Goal: Task Accomplishment & Management: Complete application form

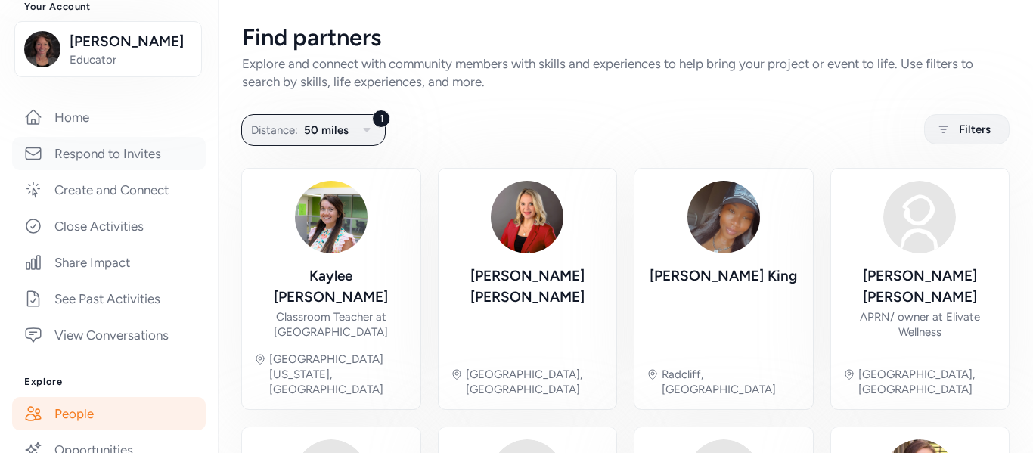
scroll to position [195, 0]
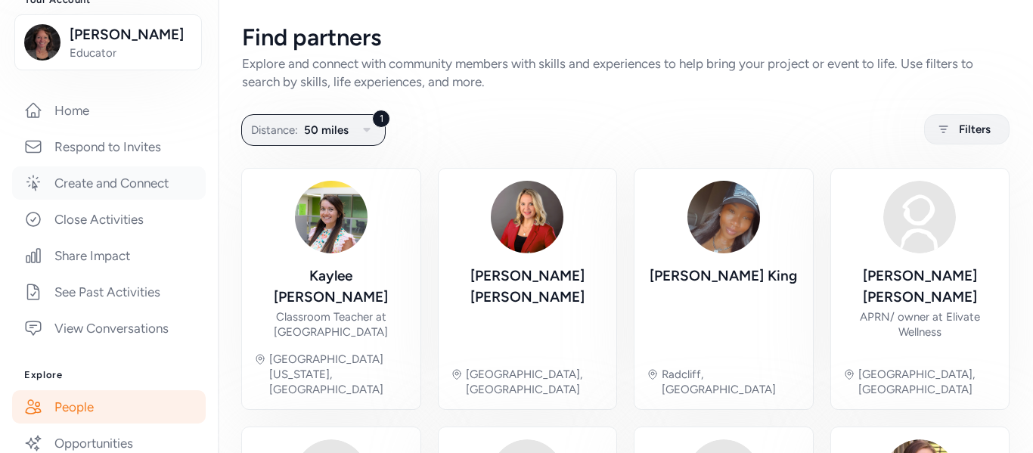
click at [138, 192] on link "Create and Connect" at bounding box center [109, 182] width 194 height 33
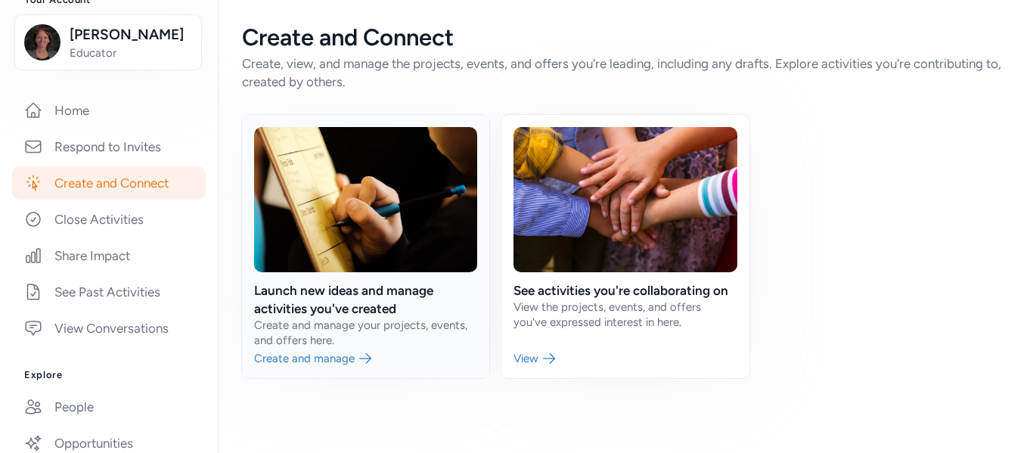
click at [311, 336] on link at bounding box center [365, 246] width 247 height 263
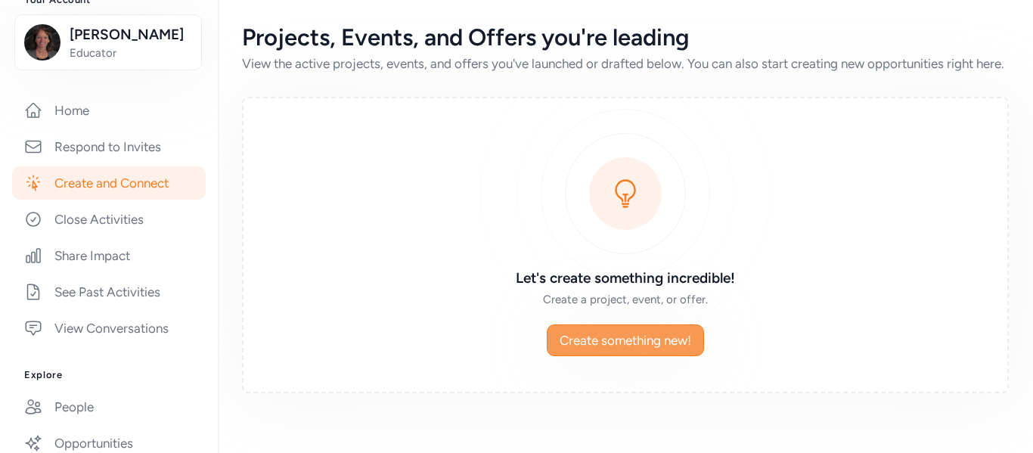
click at [591, 349] on span "Create something new!" at bounding box center [625, 340] width 132 height 18
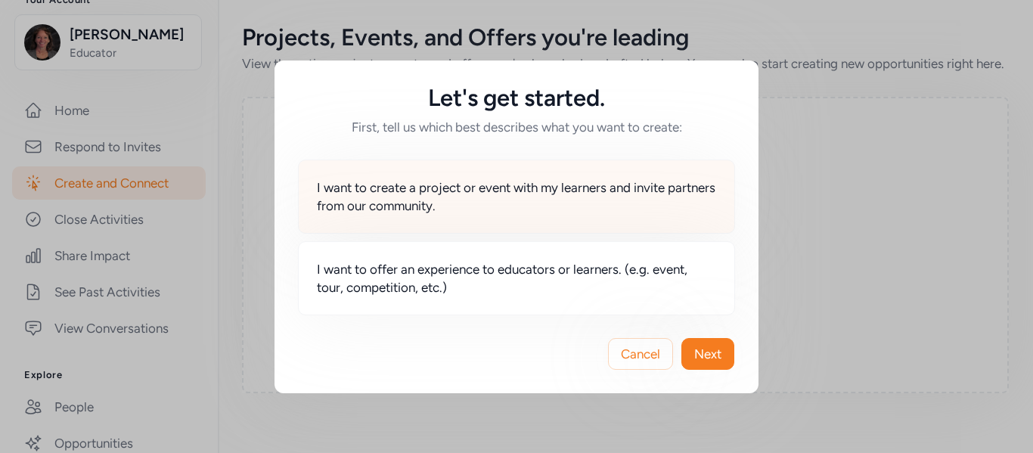
click at [584, 217] on div "I want to create a project or event with my learners and invite partners from o…" at bounding box center [516, 197] width 437 height 74
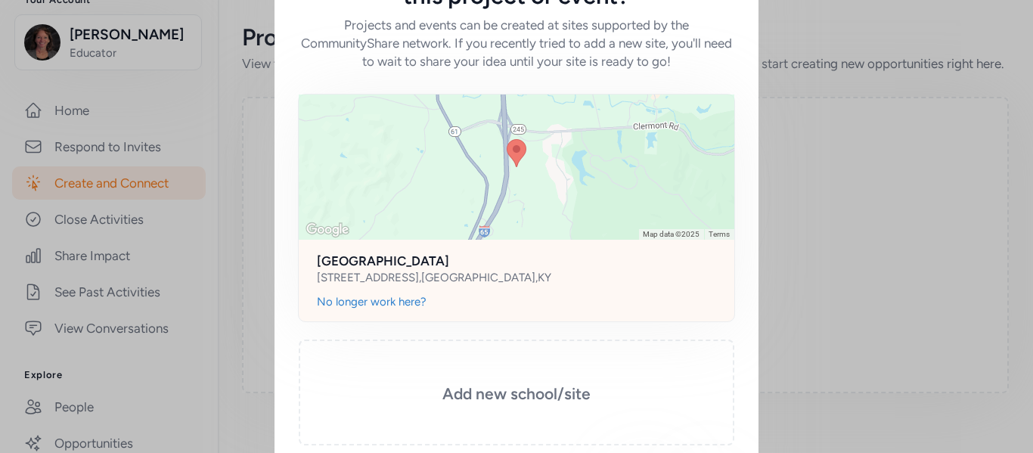
scroll to position [82, 0]
click at [517, 158] on img at bounding box center [517, 152] width 32 height 40
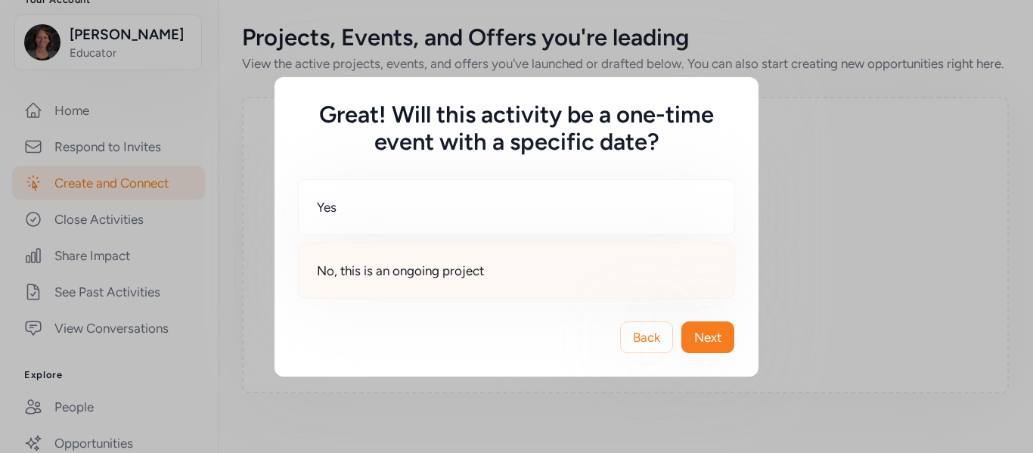
click at [535, 269] on div "No, this is an ongoing project" at bounding box center [516, 271] width 437 height 56
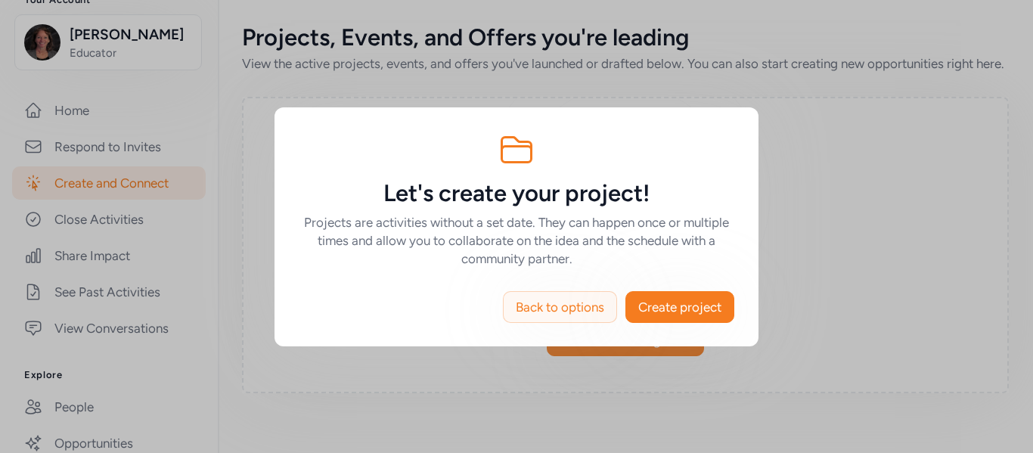
click at [539, 302] on span "Back to options" at bounding box center [560, 307] width 88 height 18
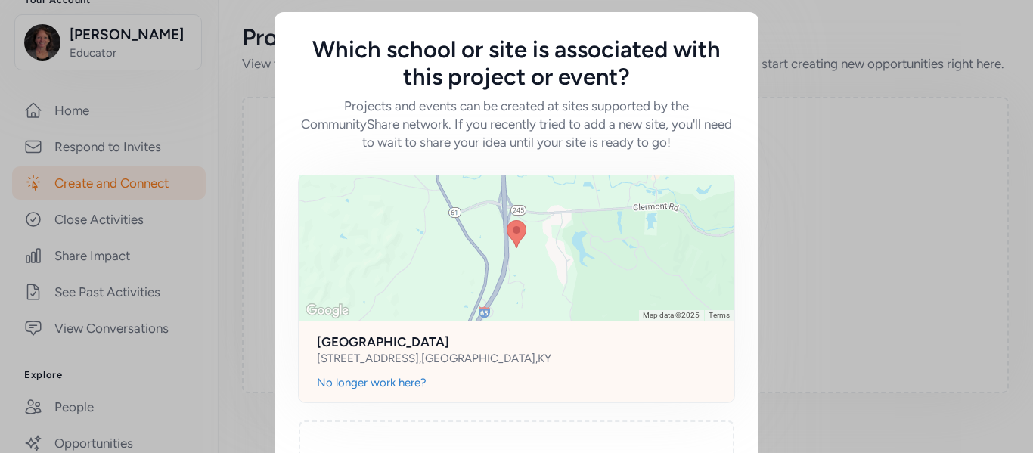
click at [517, 239] on img at bounding box center [517, 234] width 32 height 40
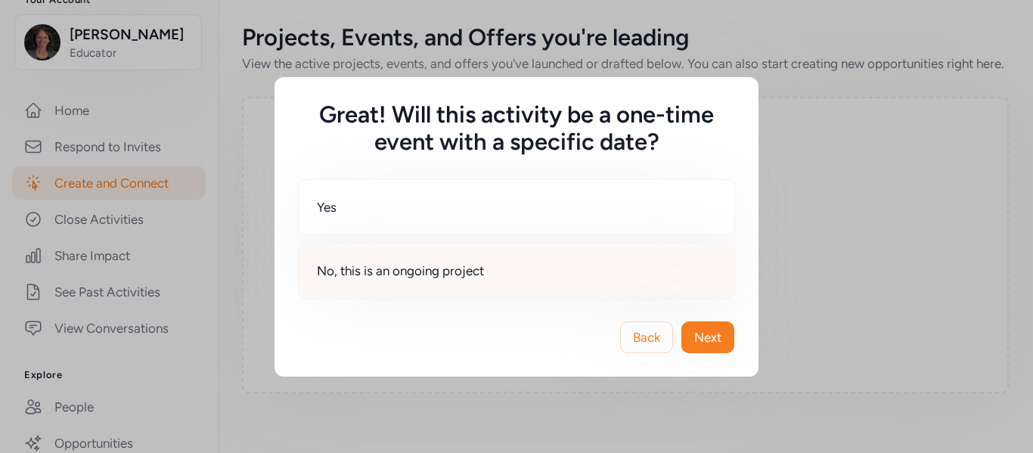
click at [524, 271] on div "No, this is an ongoing project" at bounding box center [516, 271] width 437 height 56
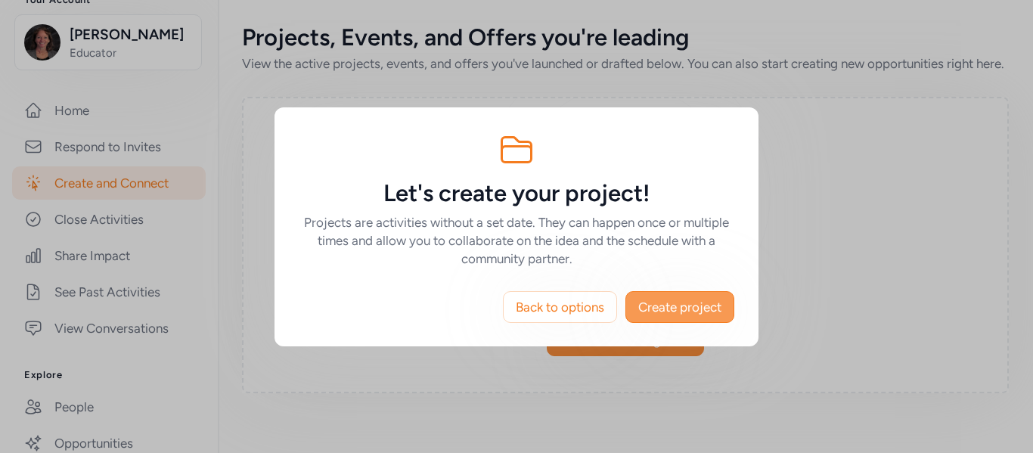
click at [681, 306] on span "Create project" at bounding box center [679, 307] width 83 height 18
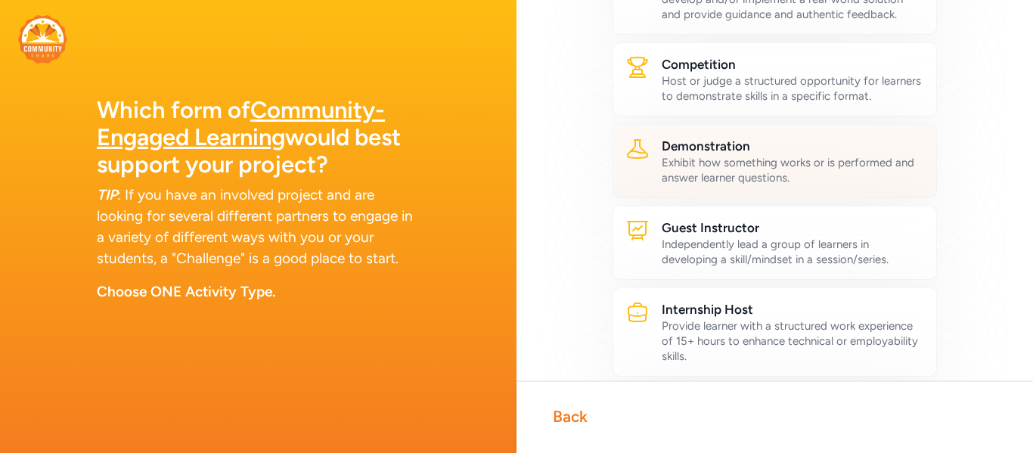
scroll to position [248, 0]
click at [792, 177] on div "Exhibit how something works or is performed and answer learner questions." at bounding box center [793, 169] width 262 height 30
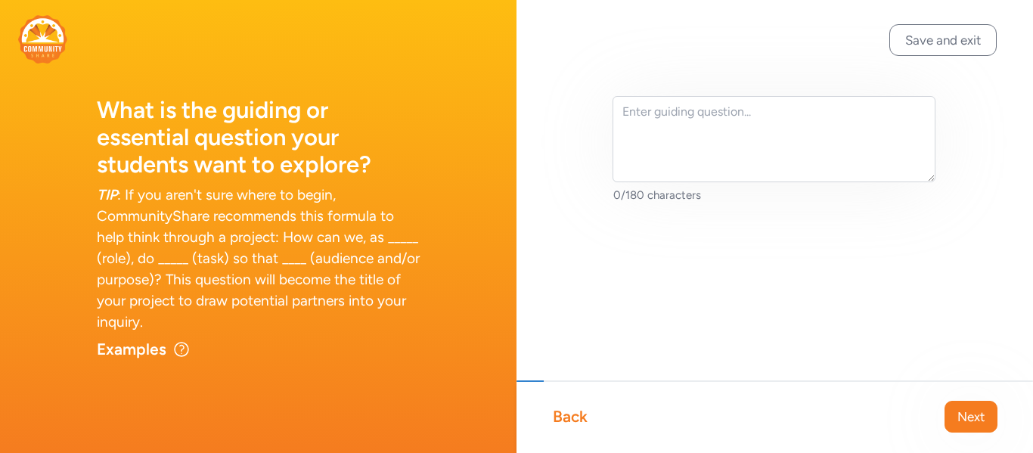
click at [572, 414] on div "Back" at bounding box center [570, 416] width 35 height 21
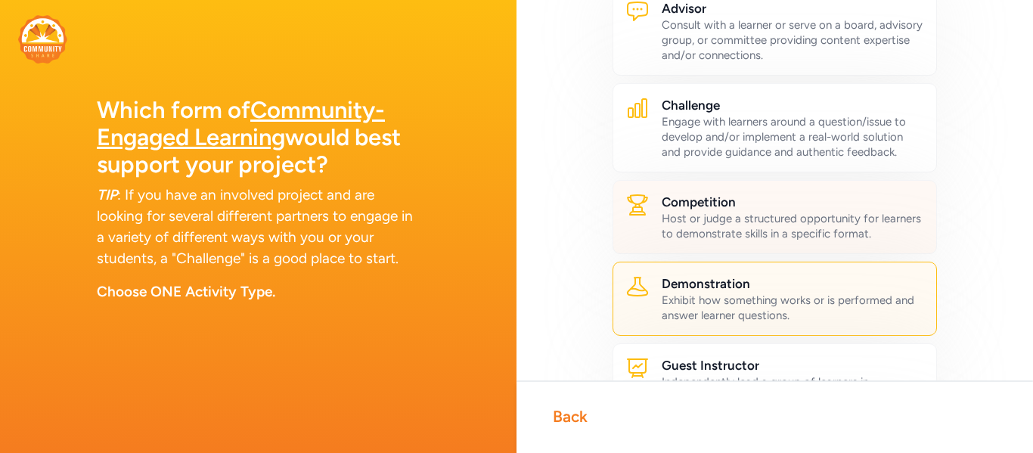
scroll to position [158, 0]
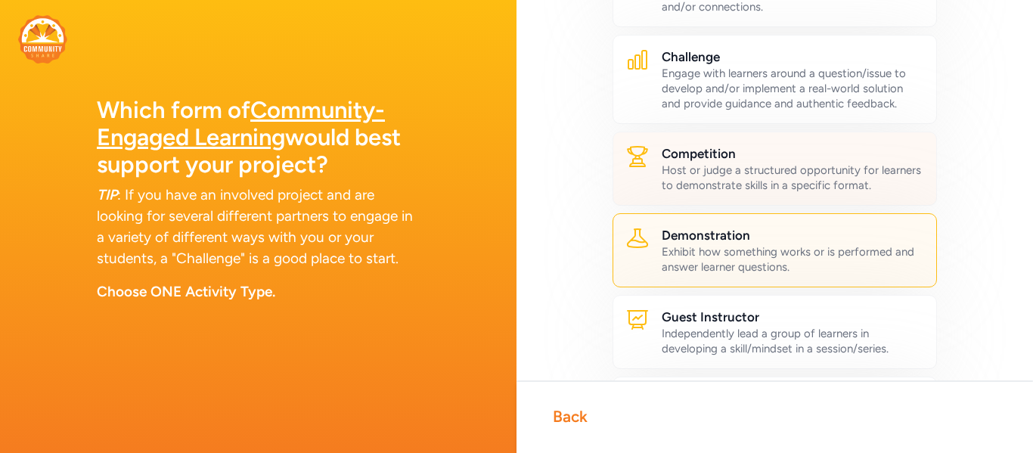
click at [696, 304] on div "Guest Instructor Independently lead a group of learners in developing a skill/m…" at bounding box center [774, 332] width 324 height 74
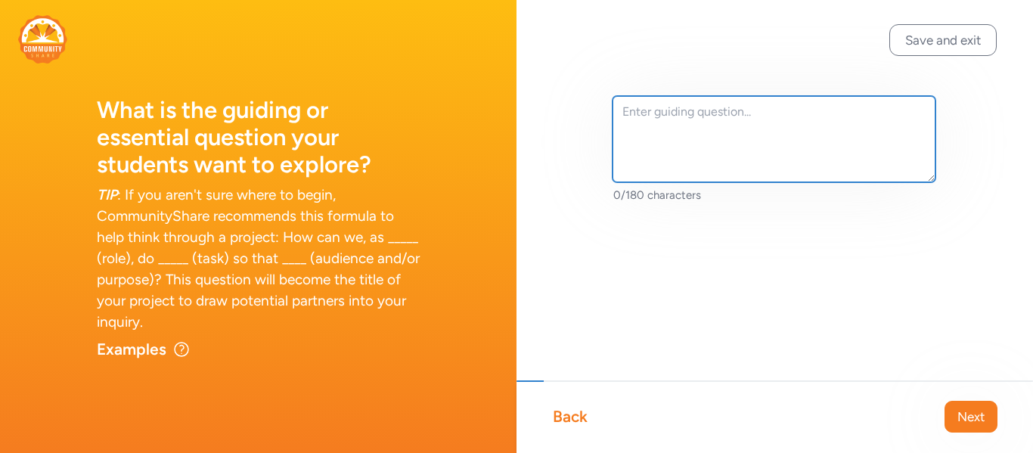
click at [715, 132] on textarea at bounding box center [773, 139] width 323 height 86
click at [621, 105] on textarea "The Pax Lab is designed" at bounding box center [773, 139] width 323 height 86
click at [736, 111] on textarea "I'm looking for a mecanic for small engine repair. The Pax Lab is designed" at bounding box center [773, 139] width 323 height 86
click at [741, 132] on textarea "I'm looking for a mechanic for small engine repair. The Pax Lab is designed" at bounding box center [773, 139] width 323 height 86
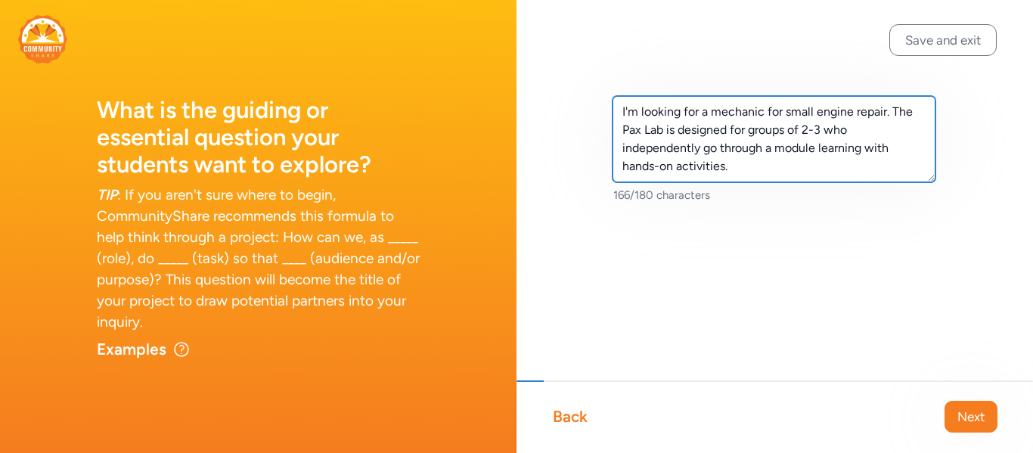
click at [886, 115] on textarea "I'm looking for a mechanic for small engine repair. The Pax Lab is designed for…" at bounding box center [773, 139] width 323 height 86
drag, startPoint x: 860, startPoint y: 132, endPoint x: 705, endPoint y: 127, distance: 154.3
click at [705, 127] on textarea "I'm looking for a mechanic for small engine repair to work alongside . The Pax …" at bounding box center [773, 139] width 323 height 86
click at [783, 131] on textarea "I'm looking for a mechanic for small engine repair to work alongside a small gr…" at bounding box center [773, 139] width 323 height 86
drag, startPoint x: 739, startPoint y: 169, endPoint x: 618, endPoint y: 111, distance: 134.6
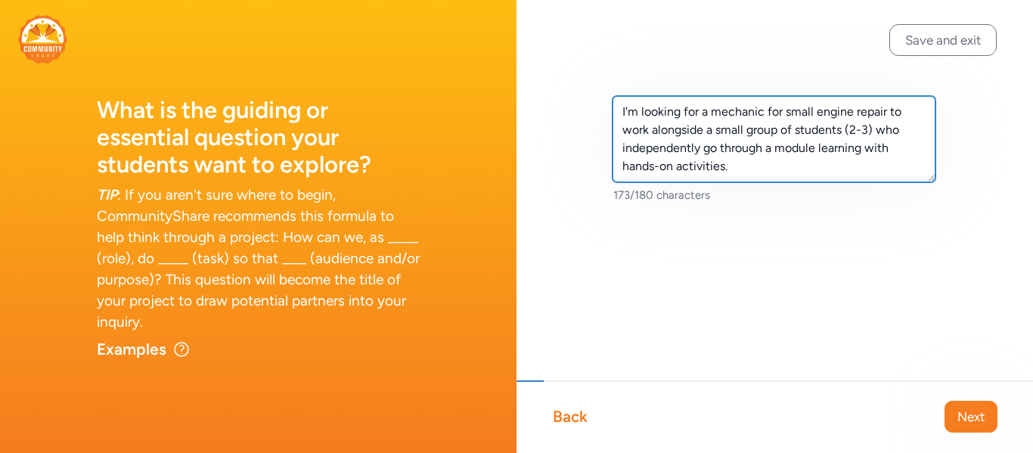
click at [618, 111] on textarea "I'm looking for a mechanic for small engine repair to work alongside a small gr…" at bounding box center [773, 139] width 323 height 86
type textarea "I'm looking for a mechanic for small engine repair to work alongside a small gr…"
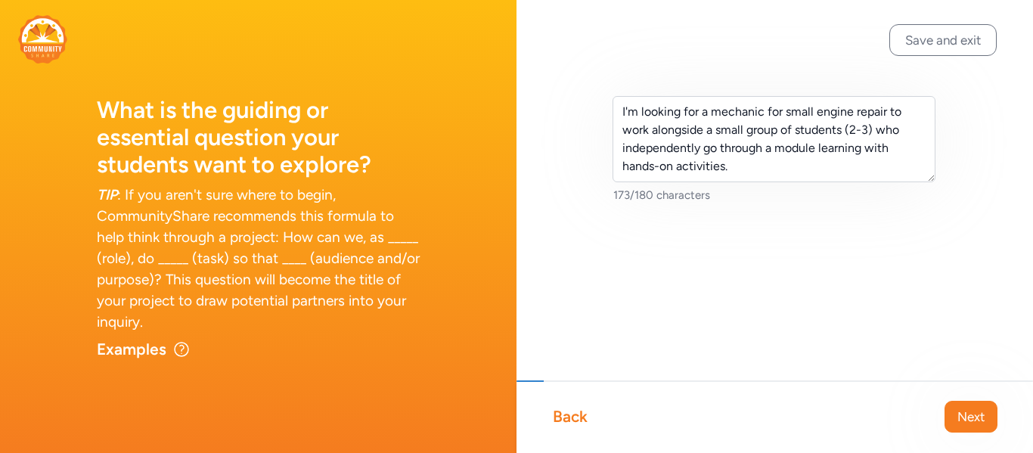
click at [571, 411] on div "Back" at bounding box center [570, 416] width 35 height 21
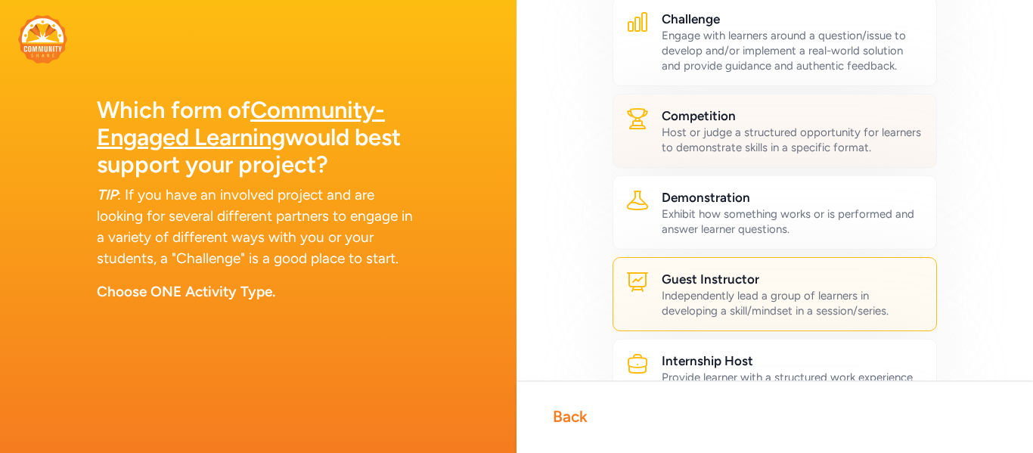
scroll to position [192, 0]
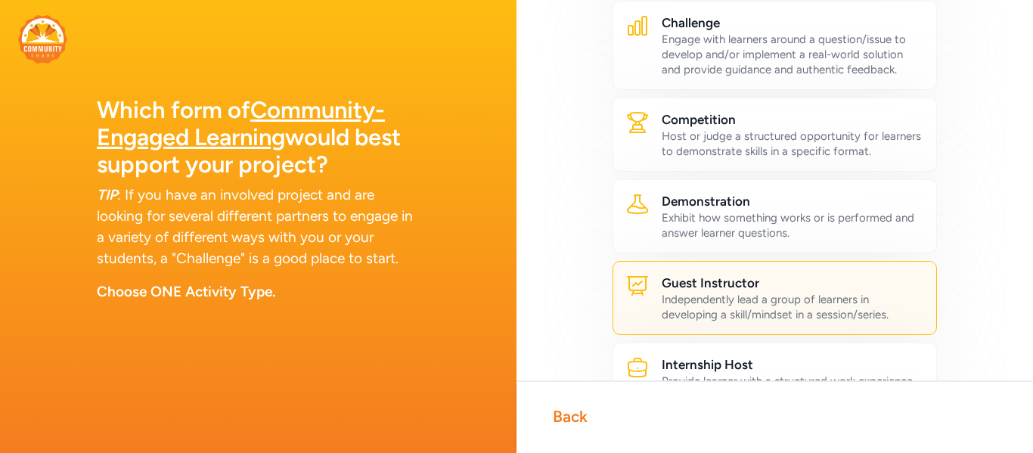
click at [572, 416] on div "Back" at bounding box center [570, 416] width 35 height 21
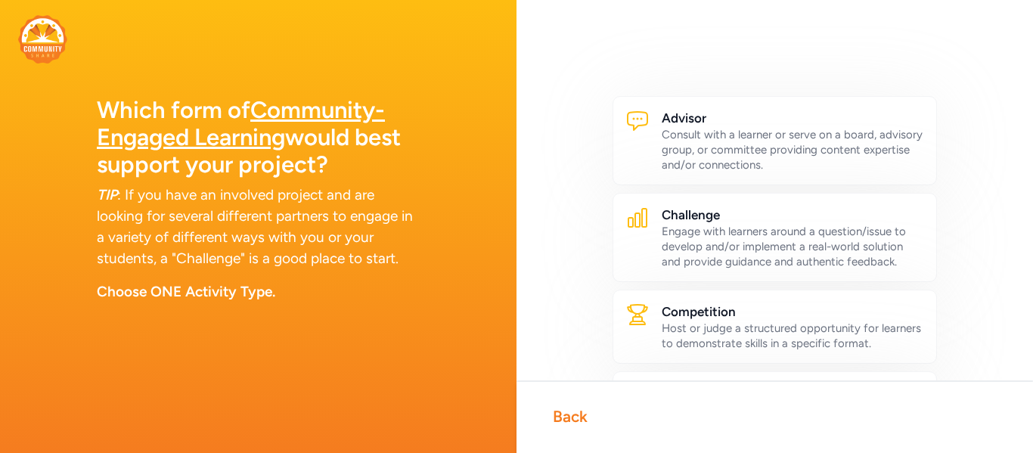
click at [577, 414] on div "Back" at bounding box center [570, 416] width 35 height 21
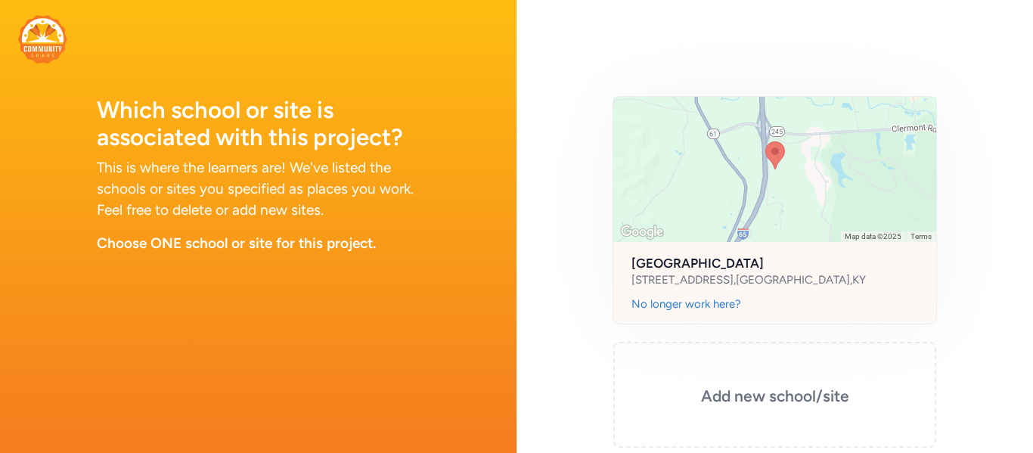
click at [772, 162] on img at bounding box center [775, 155] width 32 height 40
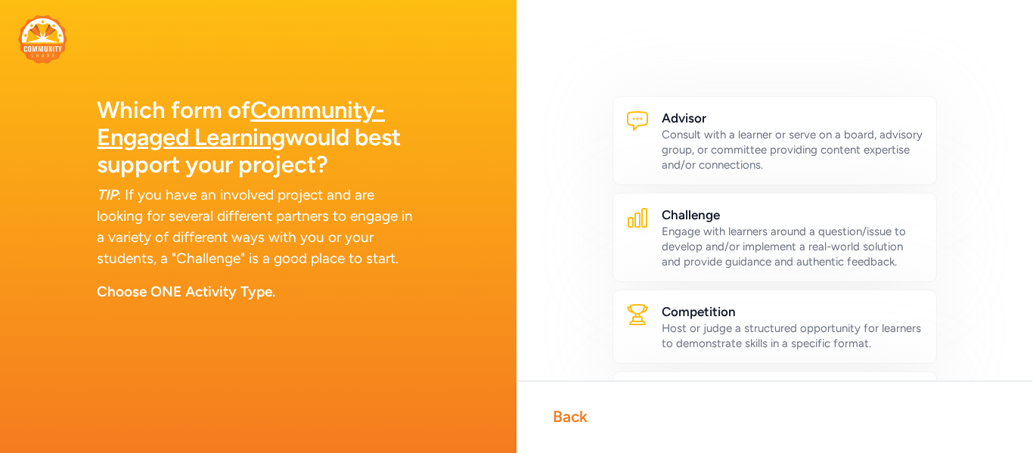
click at [42, 33] on img at bounding box center [42, 39] width 49 height 48
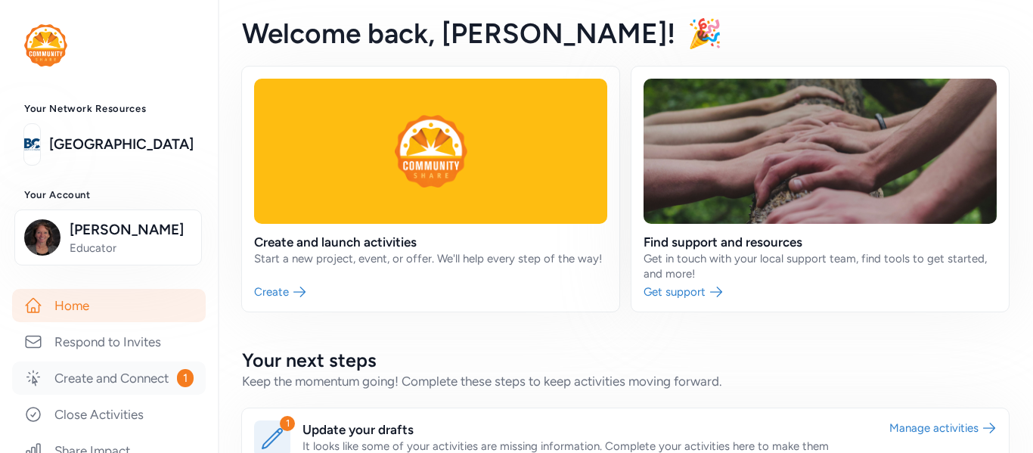
click at [138, 388] on link "Create and Connect 1" at bounding box center [109, 377] width 194 height 33
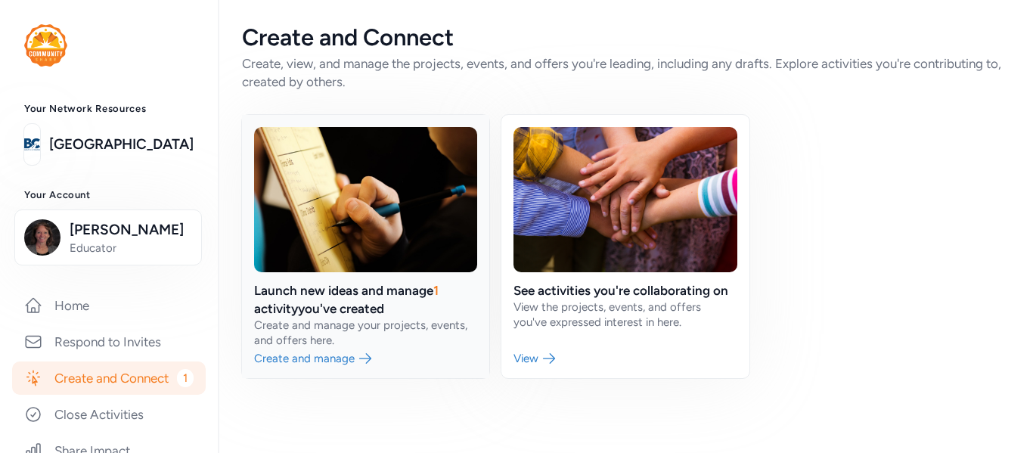
click at [342, 311] on link at bounding box center [365, 246] width 247 height 263
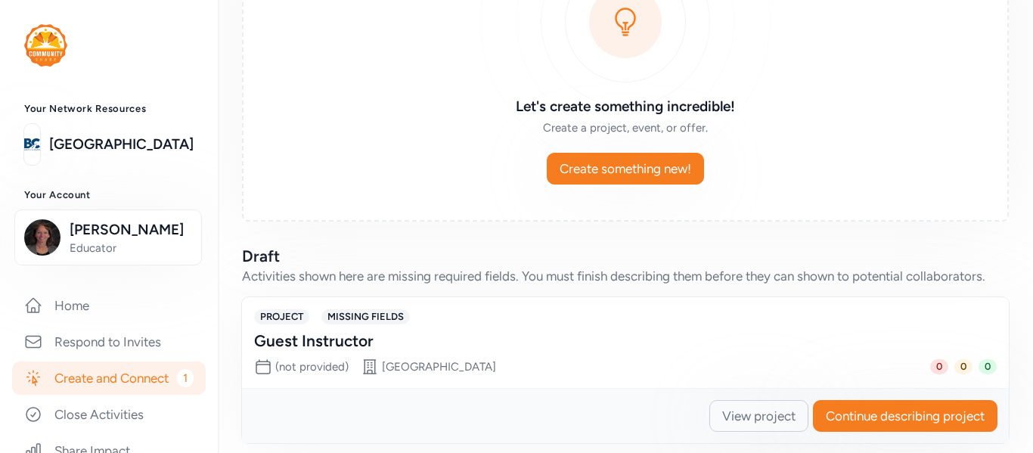
scroll to position [204, 0]
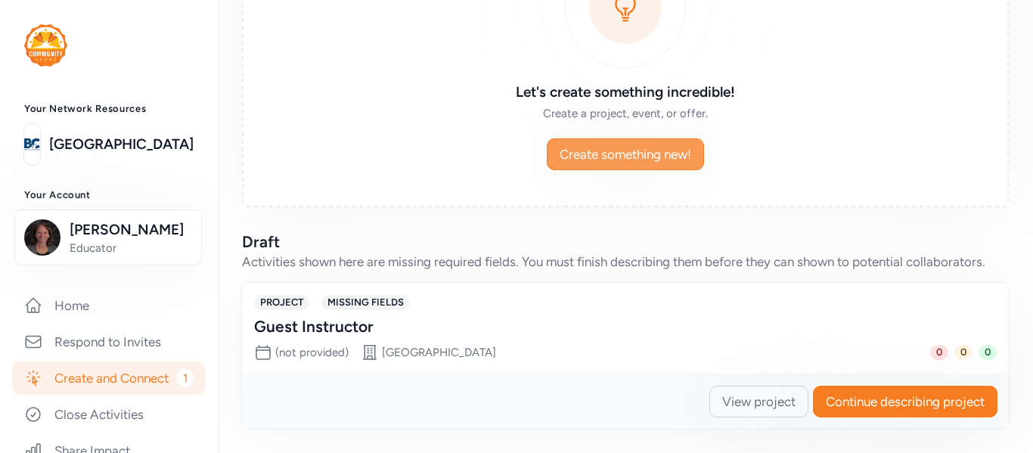
click at [646, 150] on span "Create something new!" at bounding box center [625, 154] width 132 height 18
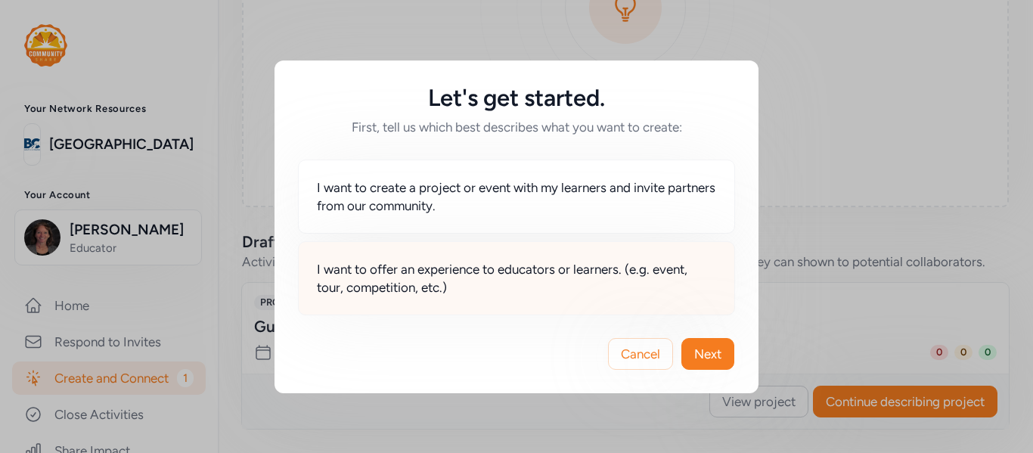
click at [546, 291] on span "I want to offer an experience to educators or learners. (e.g. event, tour, comp…" at bounding box center [516, 278] width 399 height 36
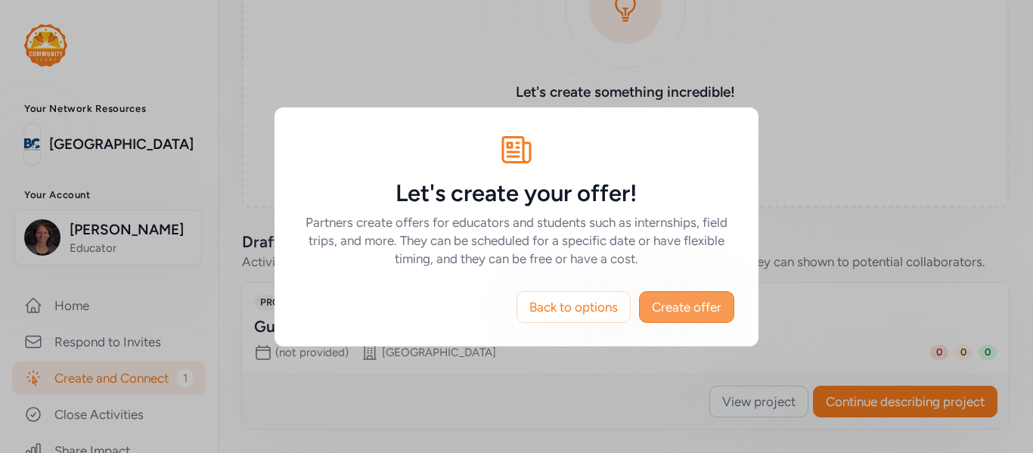
click at [680, 315] on button "Create offer" at bounding box center [686, 307] width 95 height 32
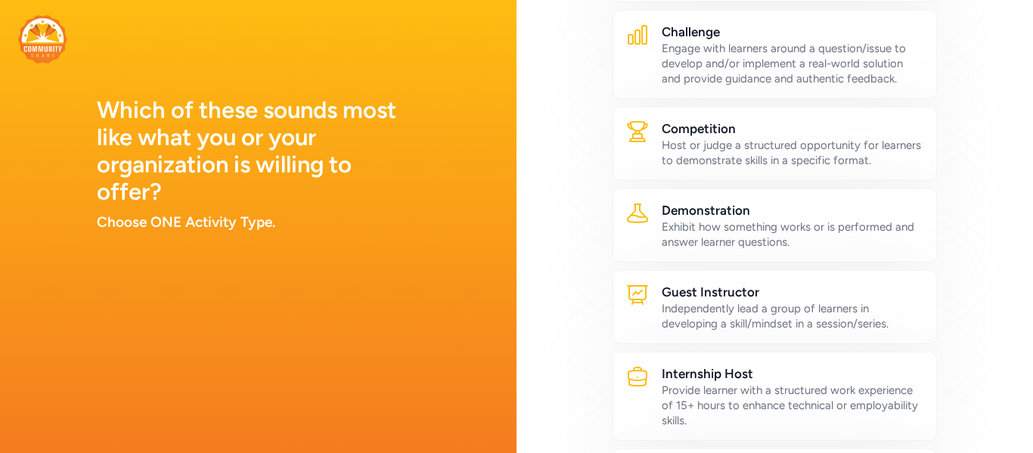
scroll to position [184, 0]
click at [745, 285] on h2 "Guest Instructor" at bounding box center [793, 290] width 262 height 18
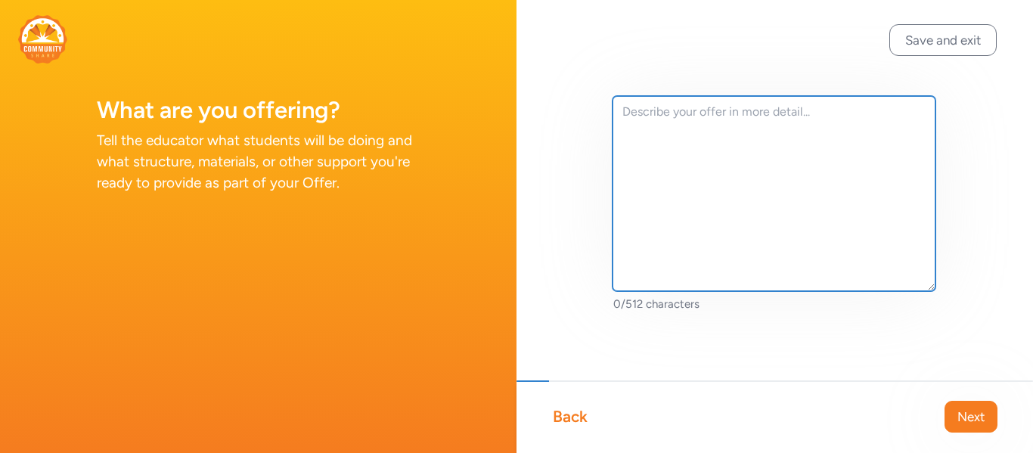
click at [733, 249] on textarea at bounding box center [773, 193] width 323 height 195
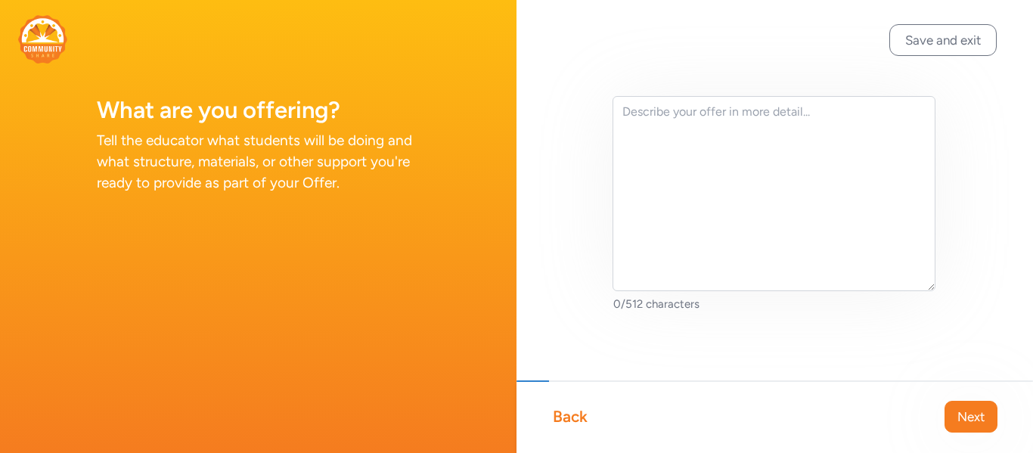
click at [570, 412] on div "Back" at bounding box center [570, 416] width 35 height 21
click at [47, 48] on img at bounding box center [42, 39] width 49 height 48
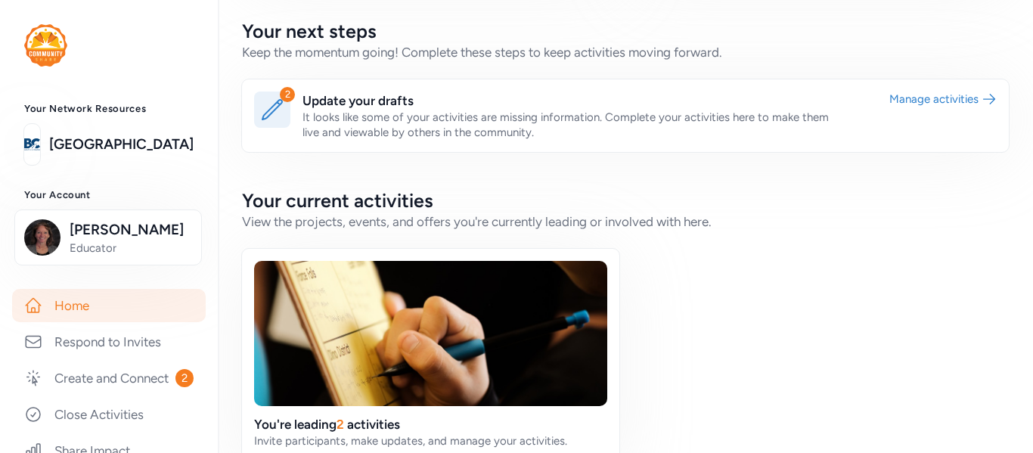
scroll to position [322, 0]
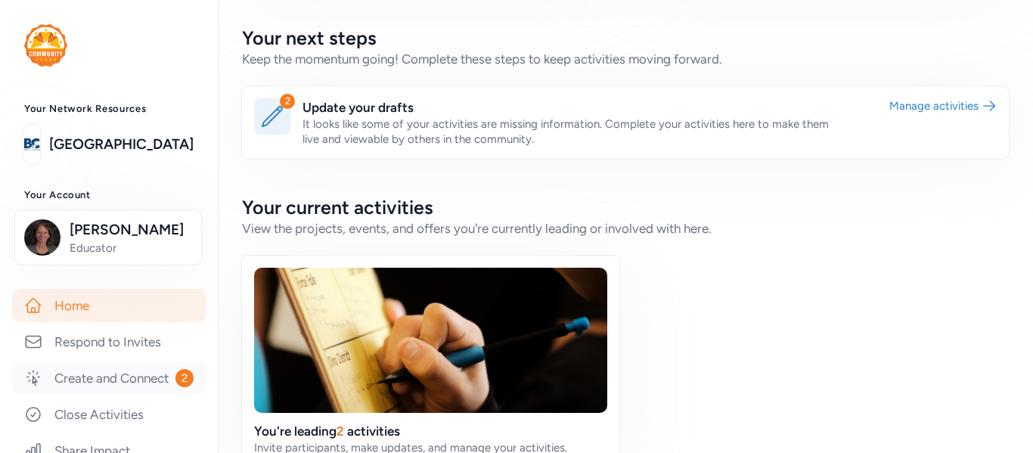
click at [100, 367] on link "Create and Connect 2" at bounding box center [109, 377] width 194 height 33
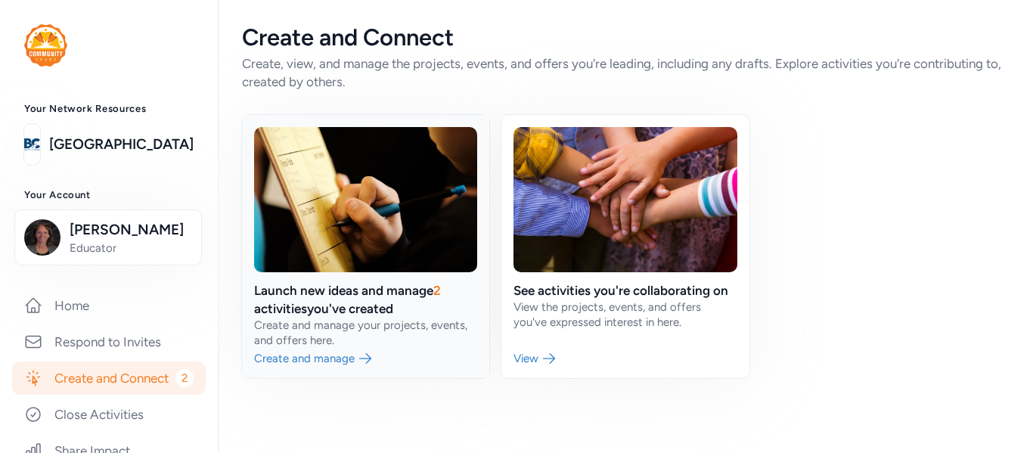
click at [418, 321] on link at bounding box center [365, 246] width 247 height 263
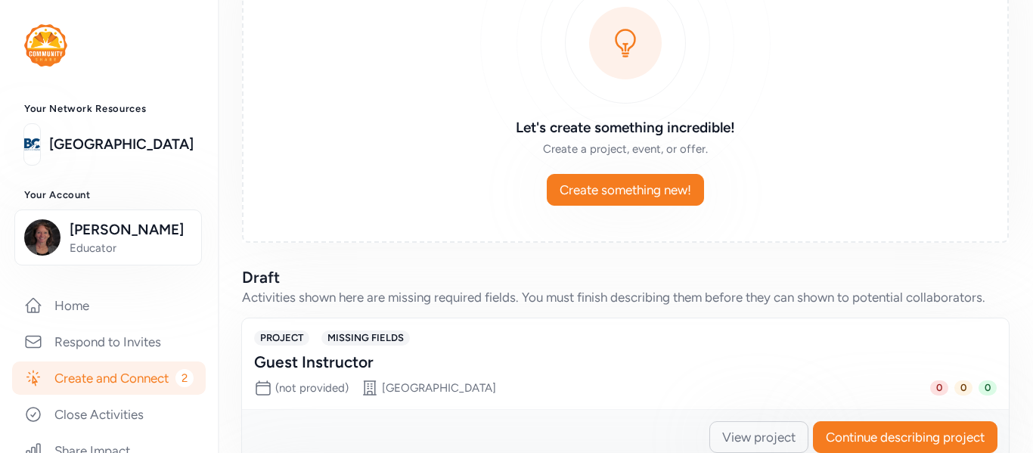
scroll to position [148, 0]
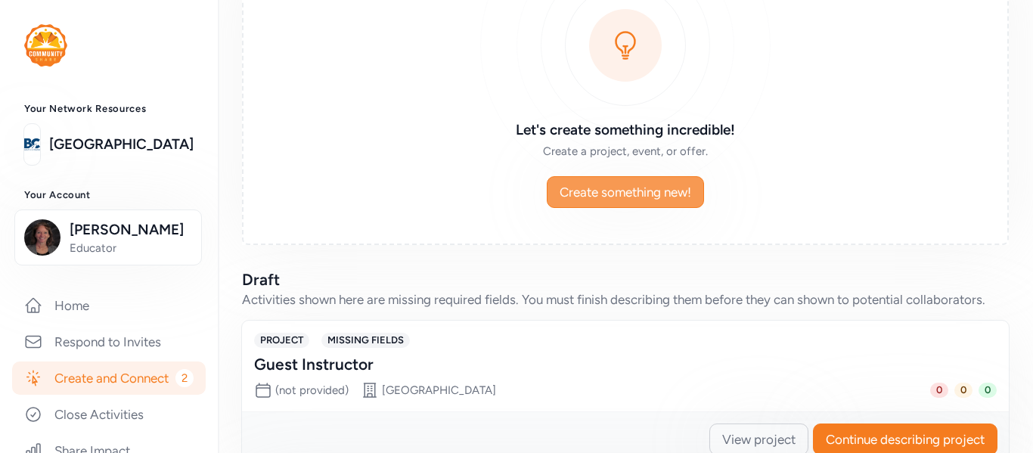
click at [695, 208] on button "Create something new!" at bounding box center [625, 192] width 157 height 32
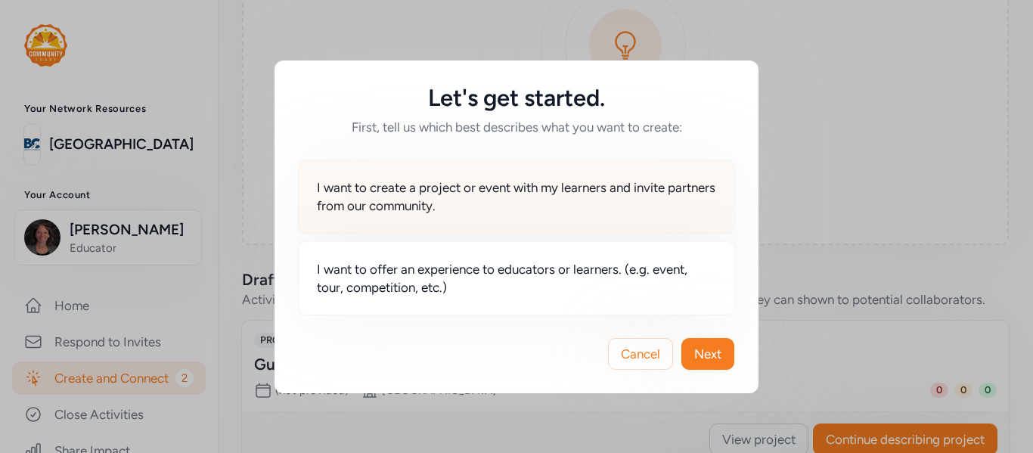
click at [590, 216] on div "I want to create a project or event with my learners and invite partners from o…" at bounding box center [516, 197] width 437 height 74
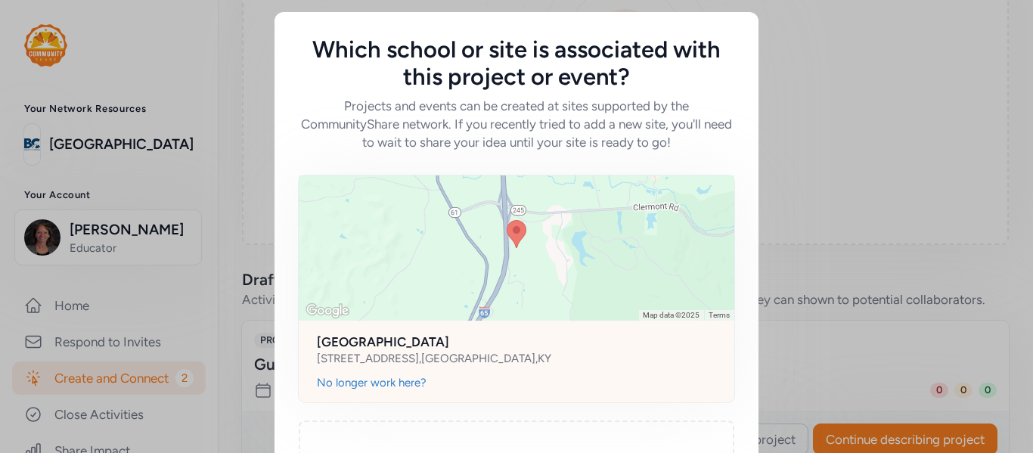
click at [522, 240] on img at bounding box center [517, 234] width 32 height 40
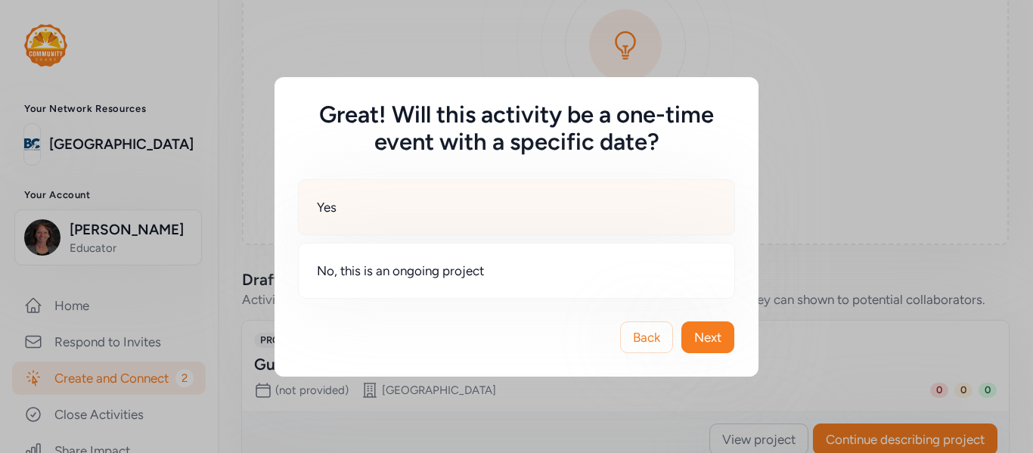
click at [522, 209] on div "Yes" at bounding box center [516, 207] width 437 height 56
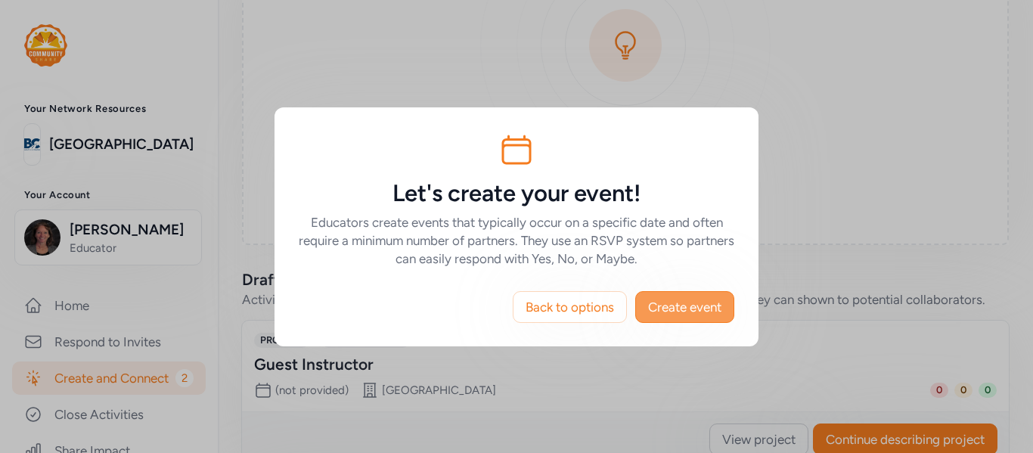
click at [679, 308] on span "Create event" at bounding box center [684, 307] width 73 height 18
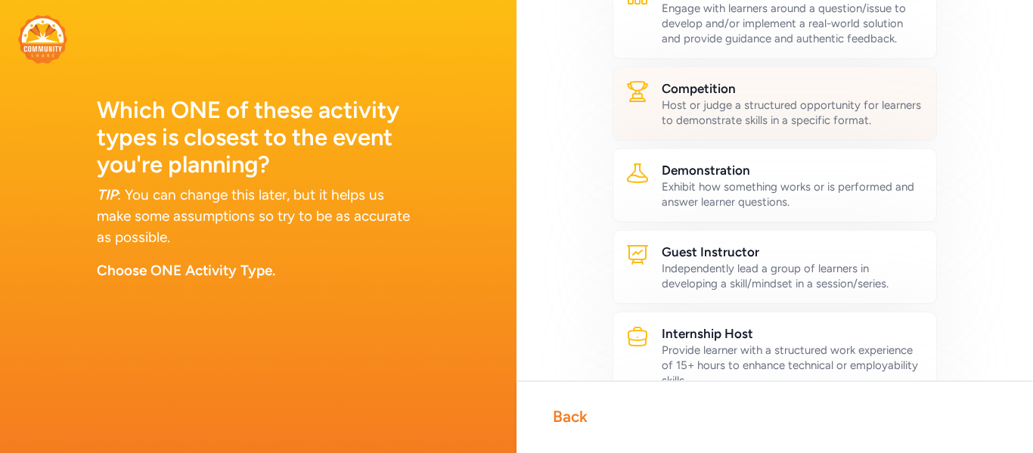
scroll to position [224, 0]
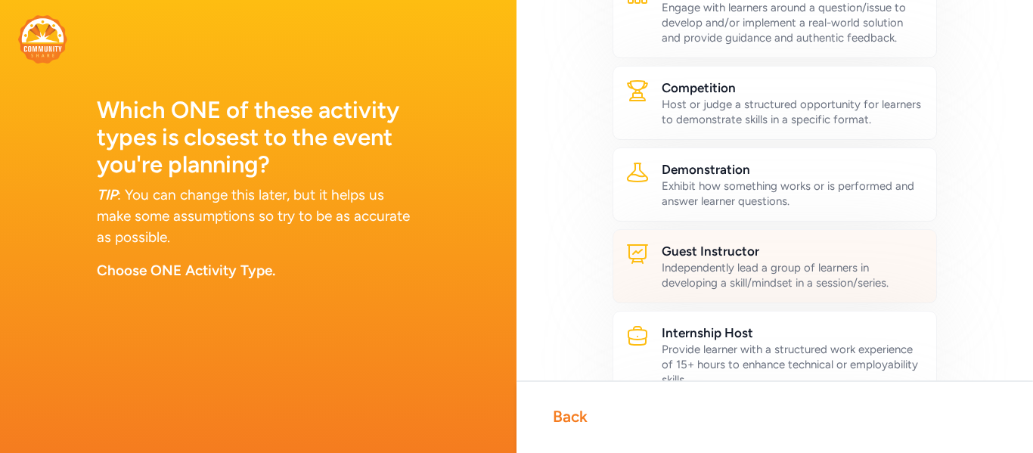
click at [773, 285] on div "Independently lead a group of learners in developing a skill/mindset in a sessi…" at bounding box center [793, 275] width 262 height 30
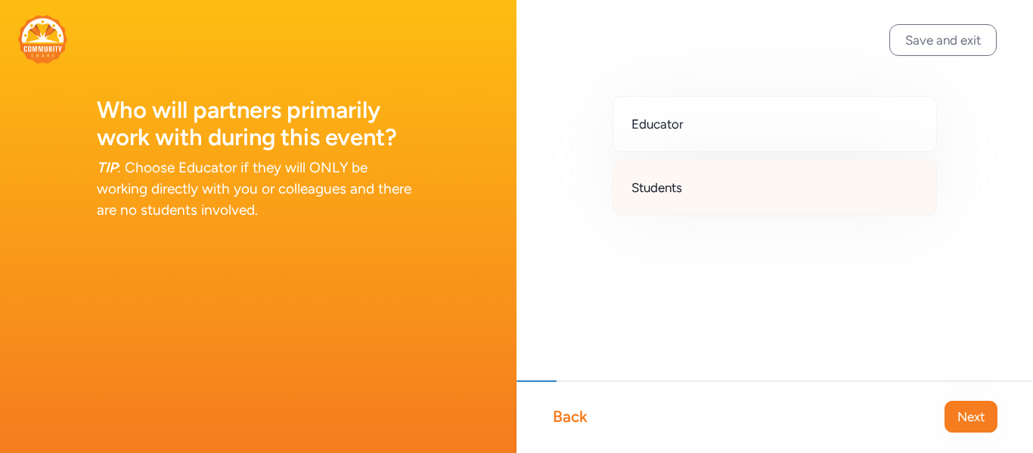
click at [676, 193] on span "Students" at bounding box center [656, 187] width 51 height 18
click at [961, 408] on span "Next" at bounding box center [970, 417] width 27 height 18
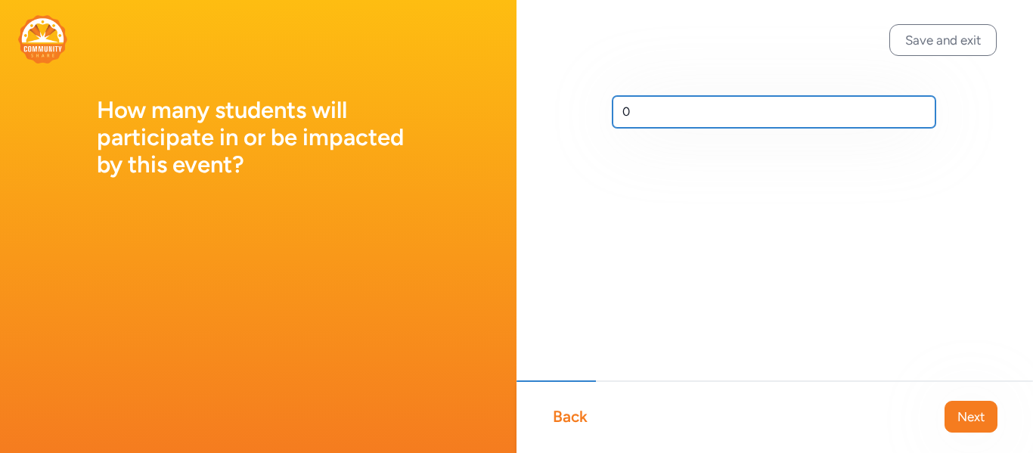
drag, startPoint x: 646, startPoint y: 110, endPoint x: 616, endPoint y: 116, distance: 30.7
click at [616, 116] on input "0" at bounding box center [773, 112] width 323 height 32
type input "2"
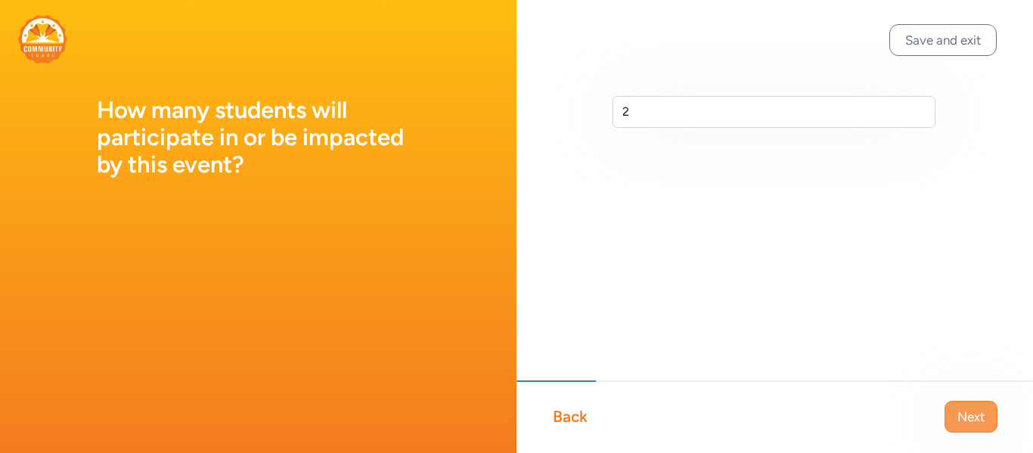
click at [970, 405] on button "Next" at bounding box center [970, 417] width 53 height 32
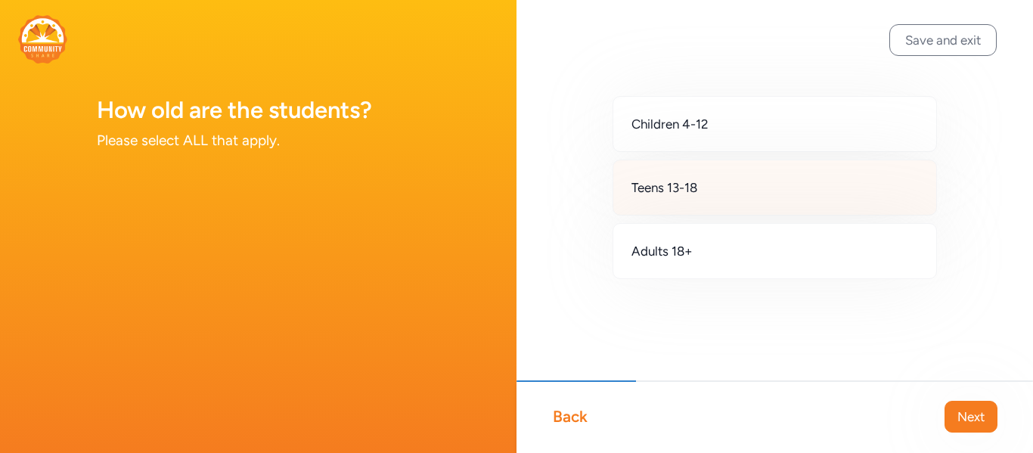
click at [777, 193] on div "Teens 13-18" at bounding box center [774, 188] width 324 height 56
click at [972, 419] on span "Next" at bounding box center [970, 417] width 27 height 18
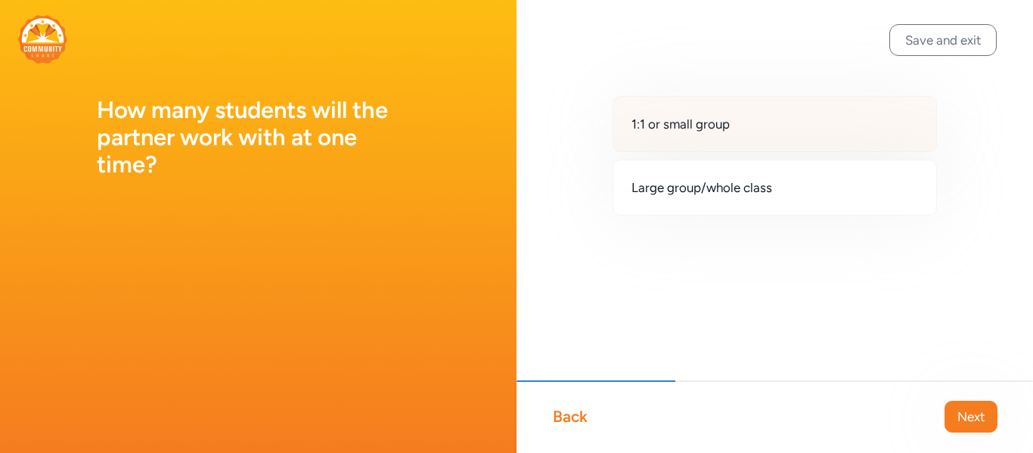
click at [745, 132] on div "1:1 or small group" at bounding box center [774, 124] width 324 height 56
click at [968, 415] on span "Next" at bounding box center [970, 417] width 27 height 18
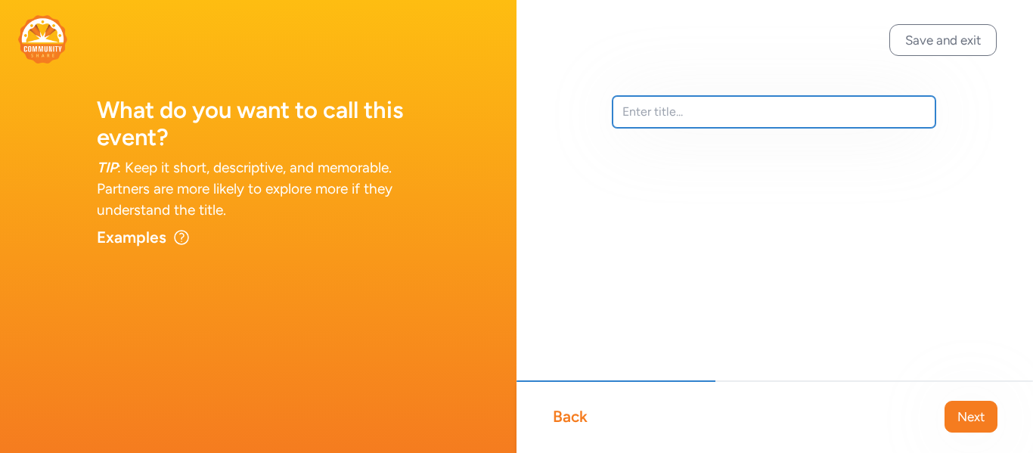
click at [697, 110] on input "text" at bounding box center [773, 112] width 323 height 32
click at [879, 112] on input "Mentor small groups of students in their hands-on modules" at bounding box center [773, 112] width 323 height 32
drag, startPoint x: 622, startPoint y: 110, endPoint x: 996, endPoint y: 104, distance: 373.5
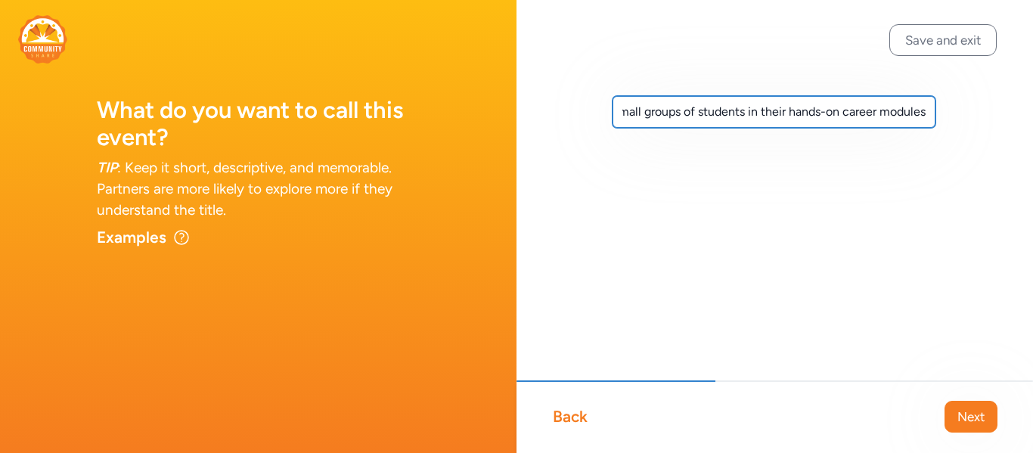
click at [996, 104] on div "Mentor small groups of students in their hands-on career modules" at bounding box center [774, 136] width 516 height 272
paste input "Career Connections: Mentor Middle Schooler"
type input "Career Connections: Mentor Middle Schoolers"
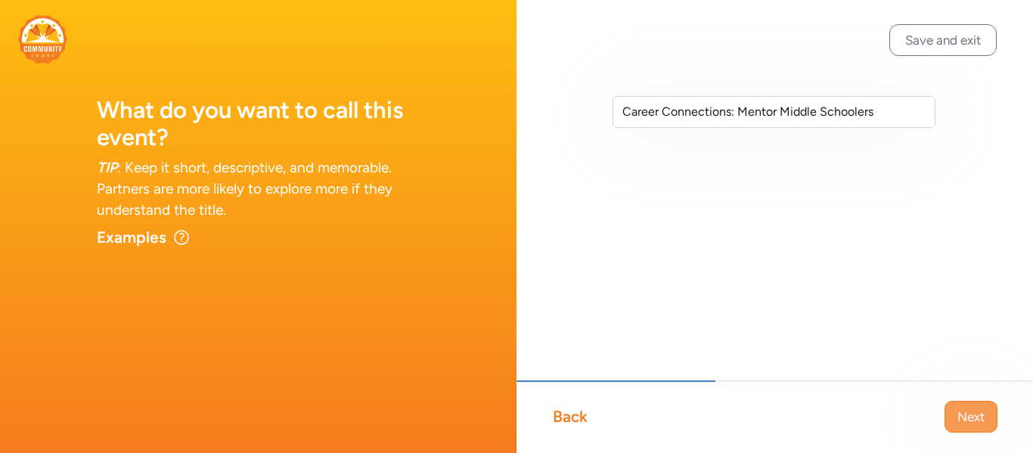
click at [953, 414] on button "Next" at bounding box center [970, 417] width 53 height 32
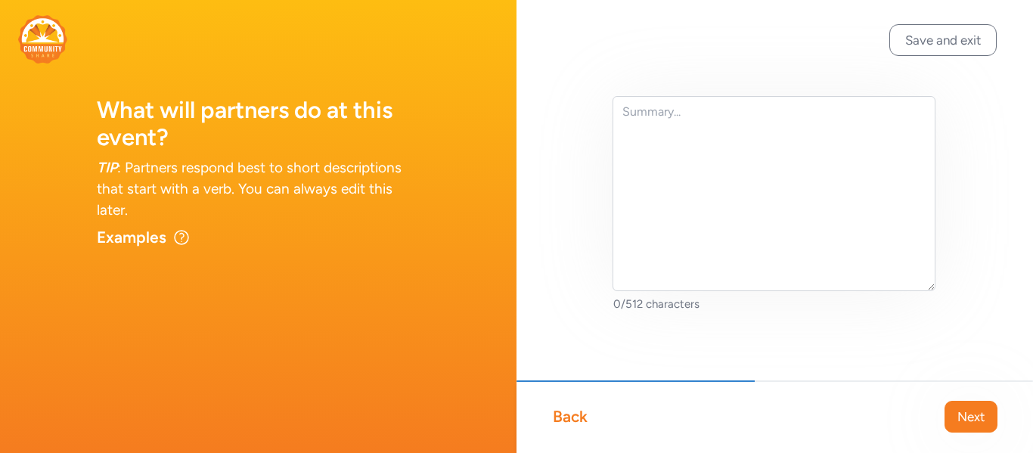
scroll to position [4, 0]
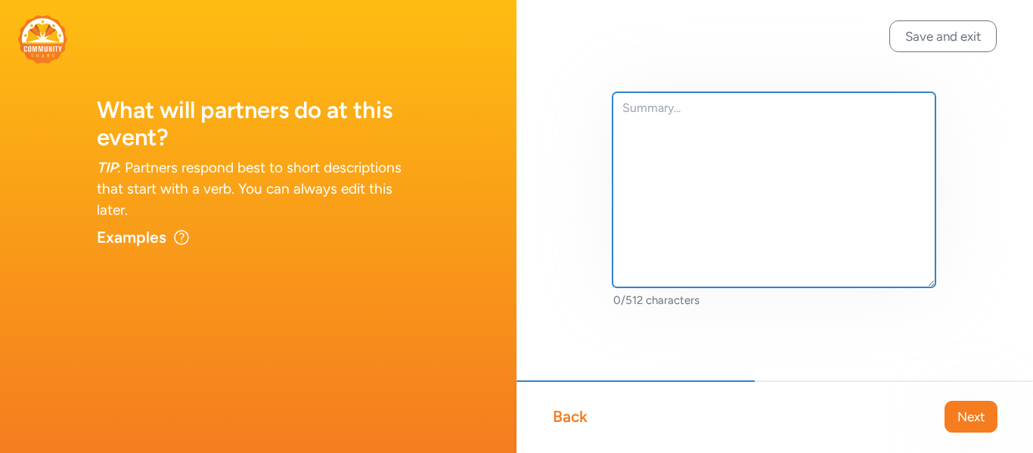
click at [731, 111] on textarea at bounding box center [773, 189] width 323 height 195
paste textarea "Career Connections: Mentor Middle Schoolers"
type textarea "C"
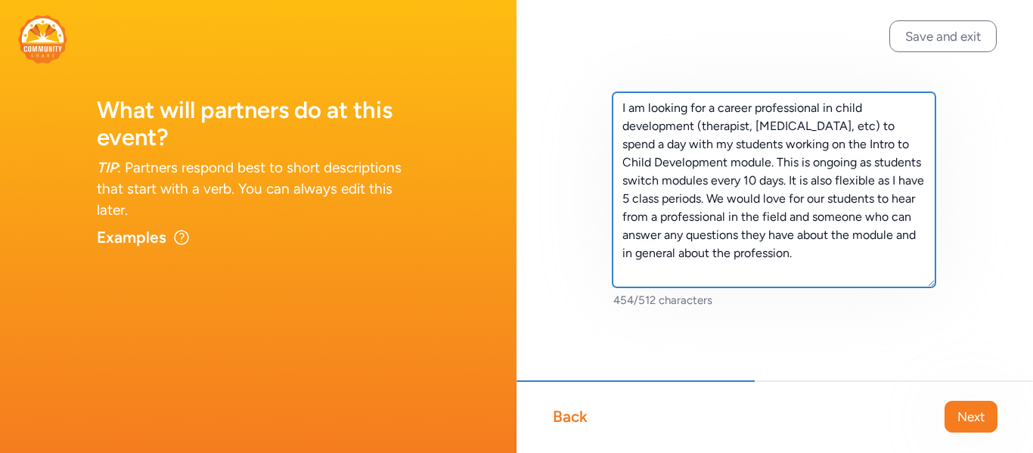
click at [836, 108] on textarea "I am looking for a career professional in child development (therapist, [MEDICA…" at bounding box center [773, 189] width 323 height 195
click at [742, 144] on textarea "I am looking for a career professional in child development (therapist, [MEDICA…" at bounding box center [773, 189] width 323 height 195
click at [701, 198] on textarea "I am looking for a career professional in child development (therapist, [MEDICA…" at bounding box center [773, 189] width 323 height 195
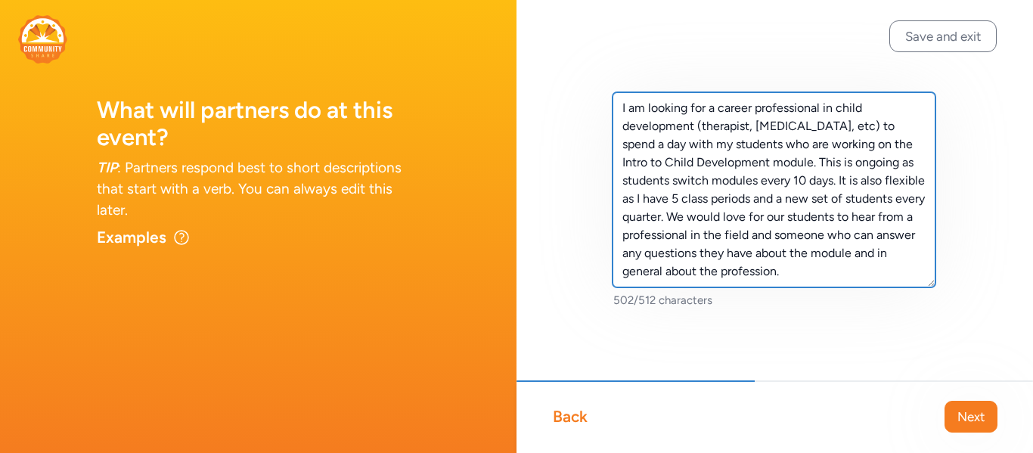
drag, startPoint x: 799, startPoint y: 273, endPoint x: 614, endPoint y: 100, distance: 253.6
click at [614, 100] on textarea "I am looking for a career professional in child development (therapist, [MEDICA…" at bounding box center [773, 189] width 323 height 195
type textarea "I am looking for a career professional in child development (therapist, [MEDICA…"
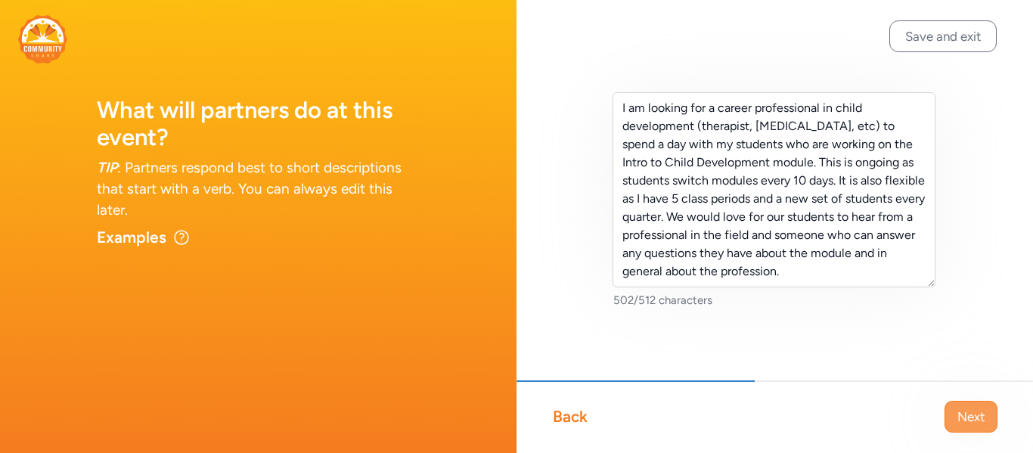
click at [957, 410] on span "Next" at bounding box center [970, 417] width 27 height 18
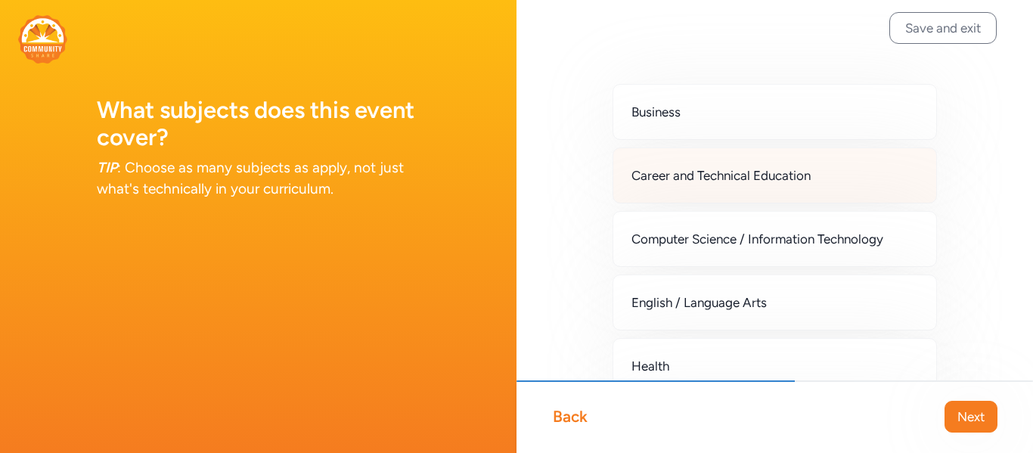
scroll to position [11, 0]
click at [835, 180] on div "Career and Technical Education" at bounding box center [774, 176] width 324 height 56
click at [975, 414] on span "Next" at bounding box center [970, 417] width 27 height 18
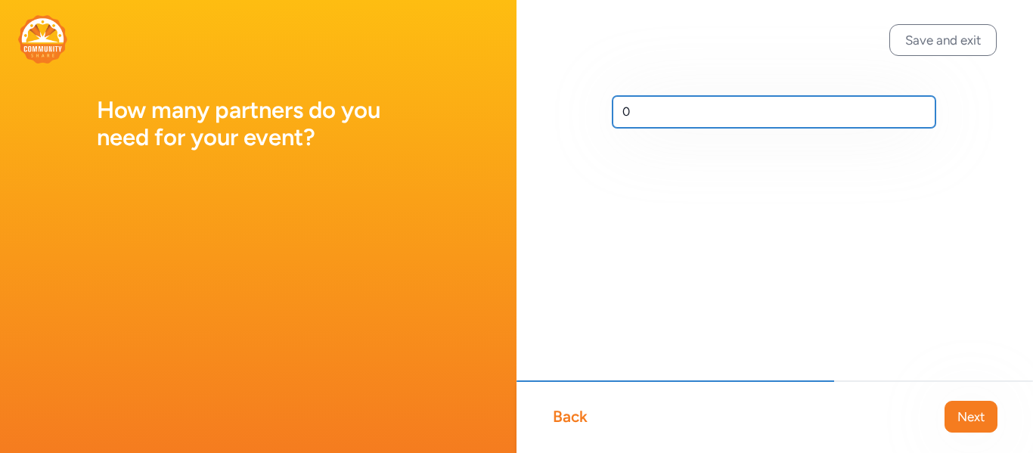
click at [665, 113] on input "0" at bounding box center [773, 112] width 323 height 32
type input "3"
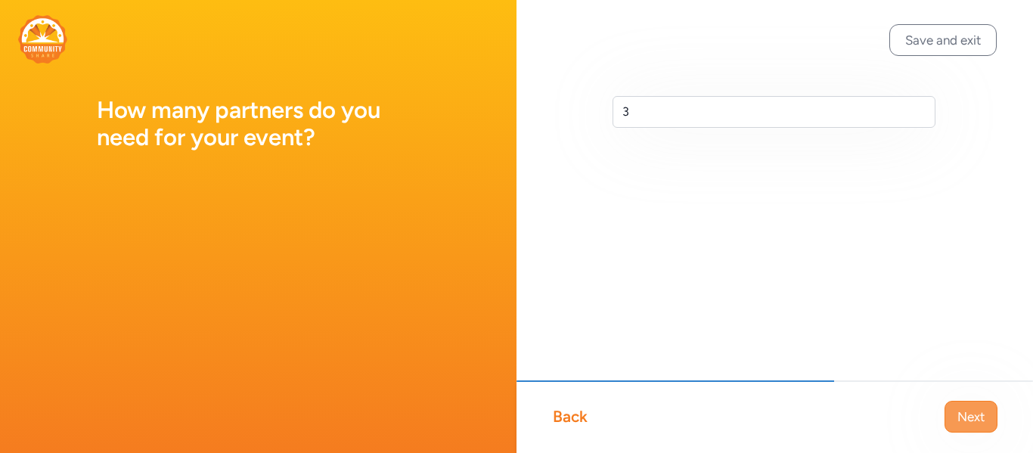
click at [982, 421] on span "Next" at bounding box center [970, 417] width 27 height 18
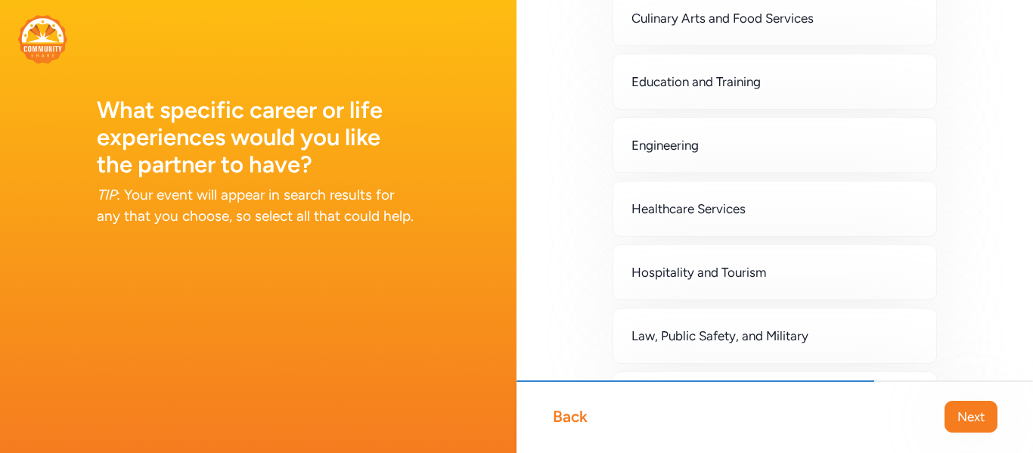
scroll to position [631, 0]
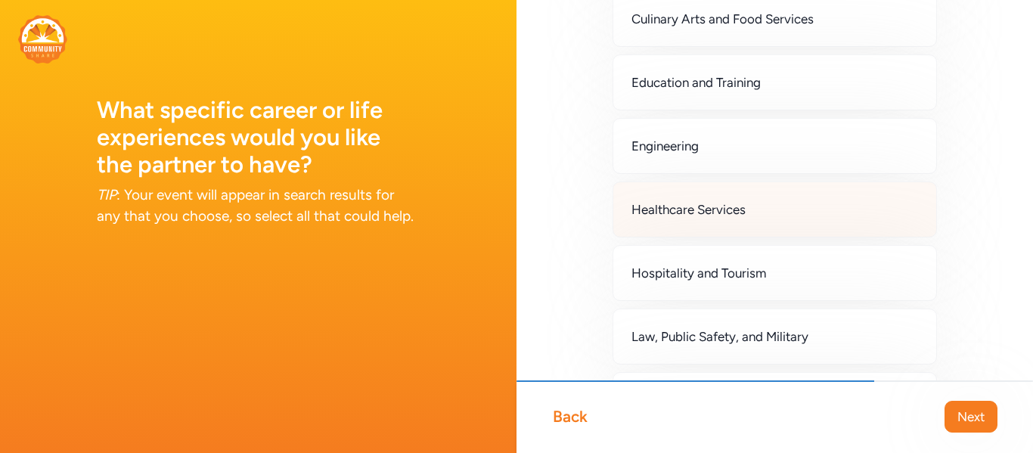
click at [836, 234] on div "Healthcare Services" at bounding box center [774, 209] width 324 height 56
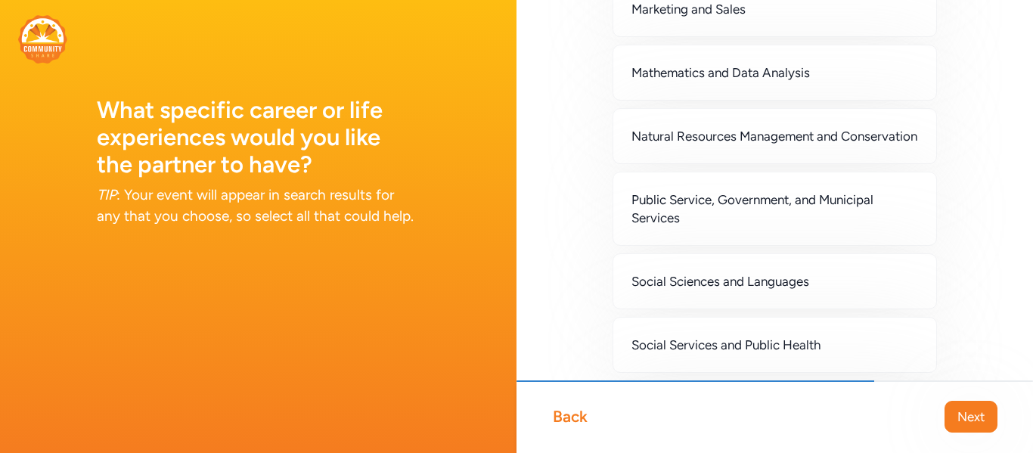
scroll to position [1153, 0]
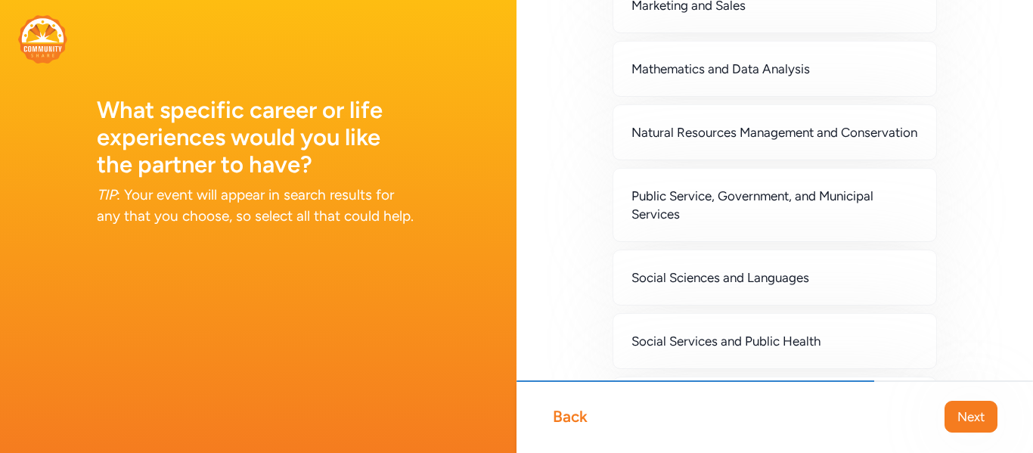
click at [911, 305] on div "Social Sciences and Languages" at bounding box center [774, 277] width 324 height 56
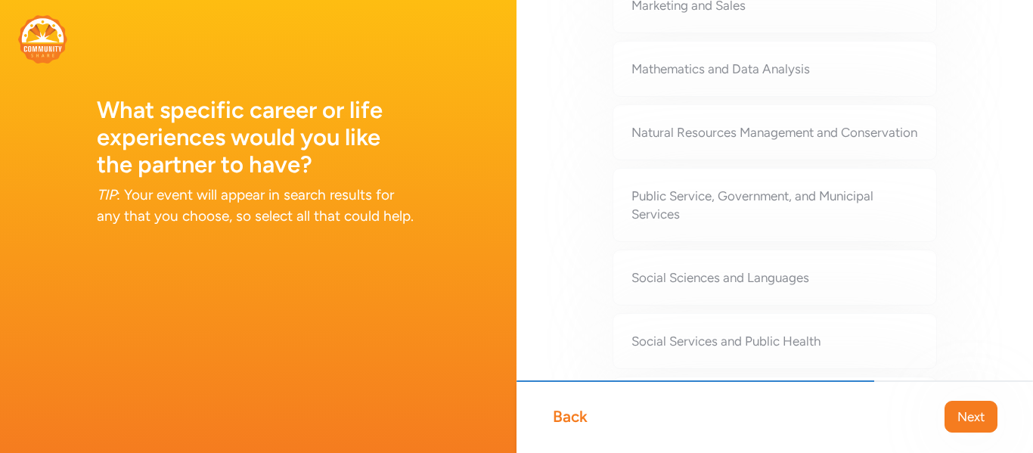
click at [911, 305] on div "Social Sciences and Languages" at bounding box center [774, 277] width 324 height 56
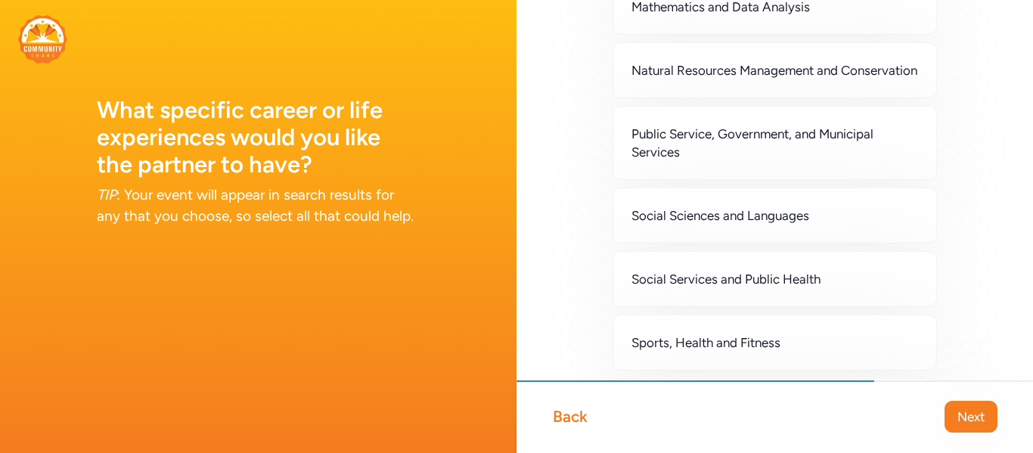
scroll to position [1219, 0]
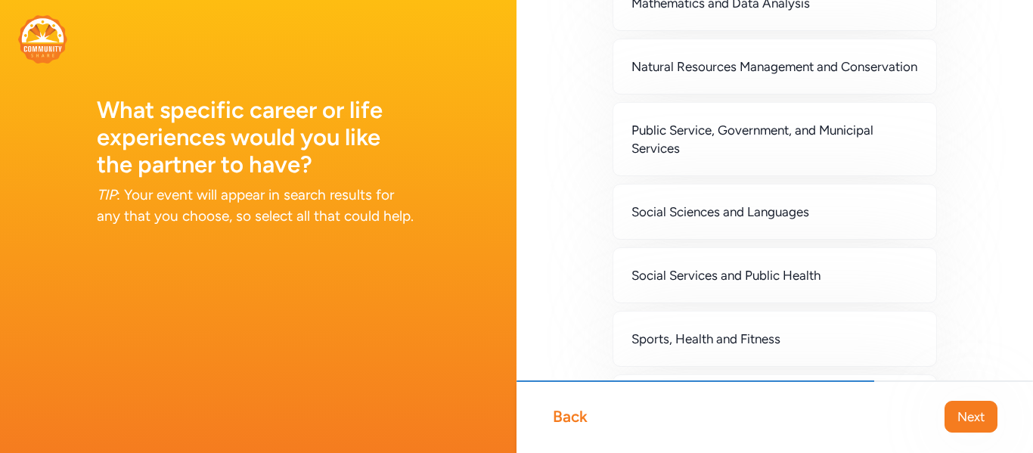
click at [911, 303] on div "Social Services and Public Health" at bounding box center [774, 275] width 324 height 56
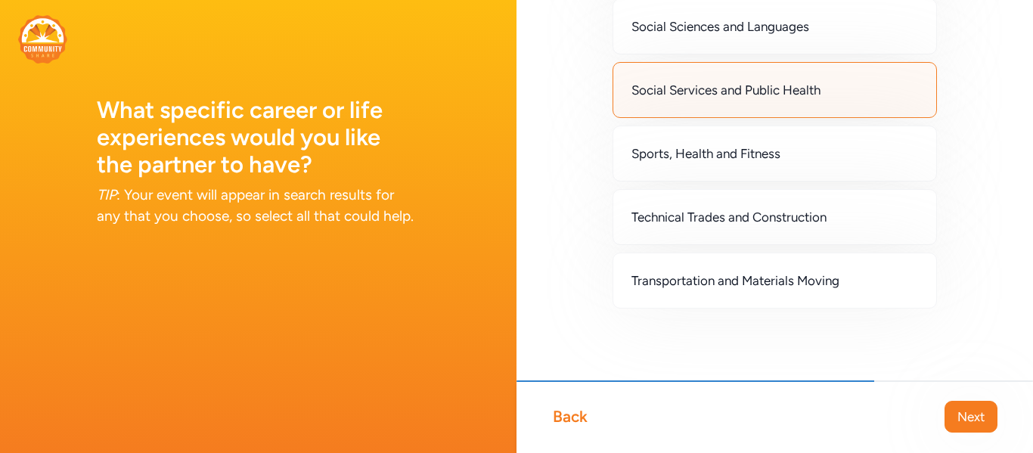
scroll to position [1429, 0]
click at [957, 417] on span "Next" at bounding box center [970, 417] width 27 height 18
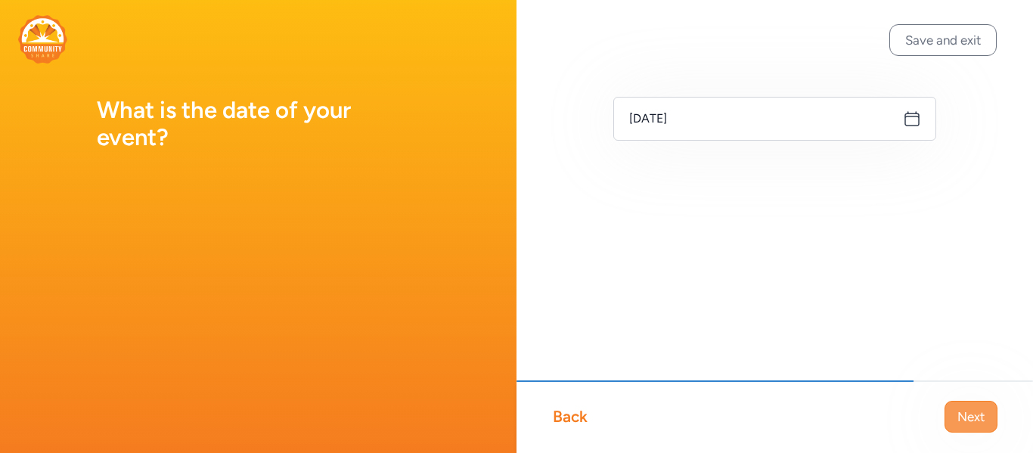
click at [965, 418] on span "Next" at bounding box center [970, 417] width 27 height 18
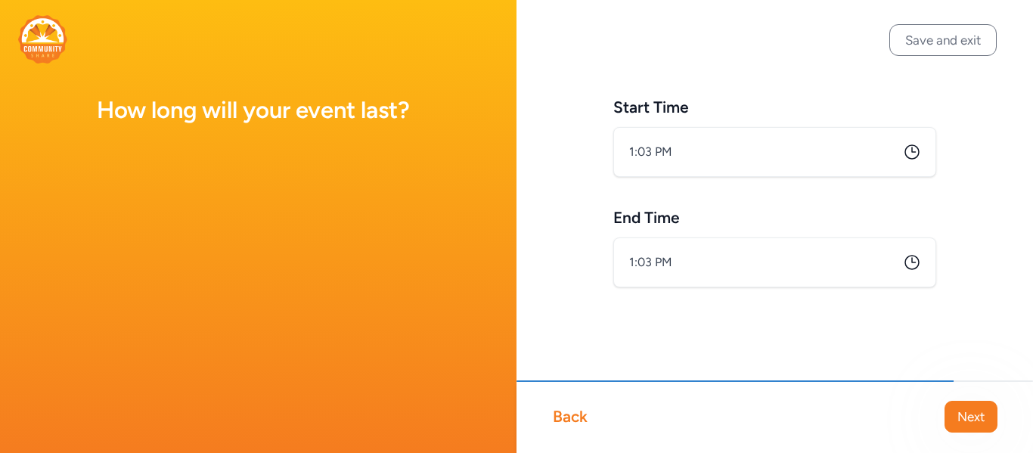
click at [910, 150] on icon at bounding box center [912, 152] width 18 height 18
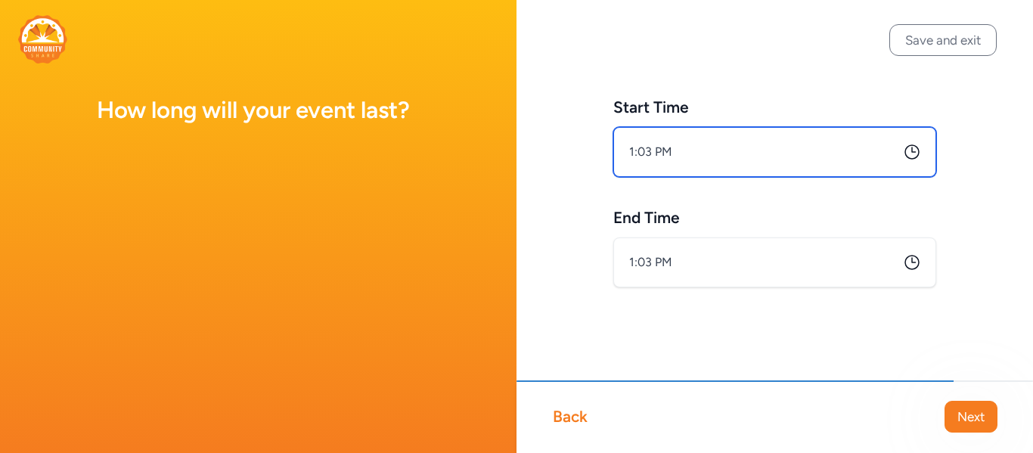
click at [721, 162] on input "1:03 PM" at bounding box center [774, 152] width 323 height 50
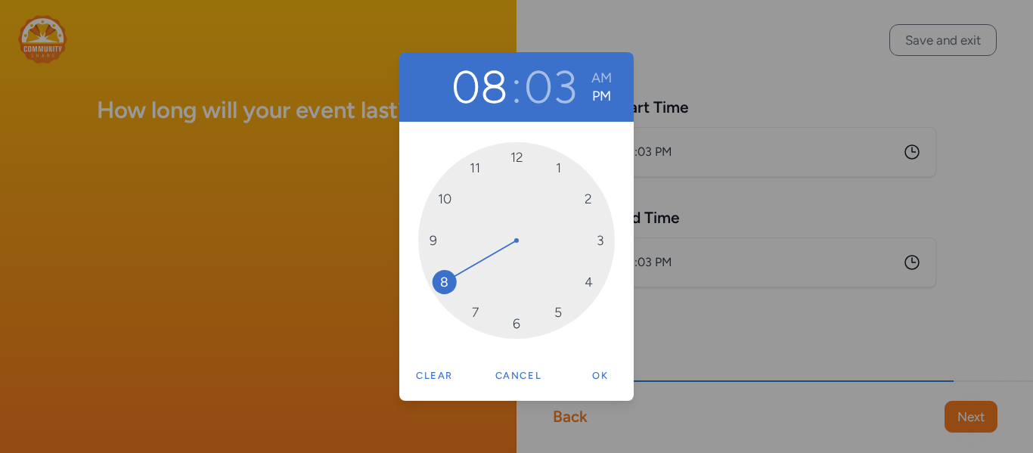
drag, startPoint x: 559, startPoint y: 170, endPoint x: 449, endPoint y: 268, distance: 146.7
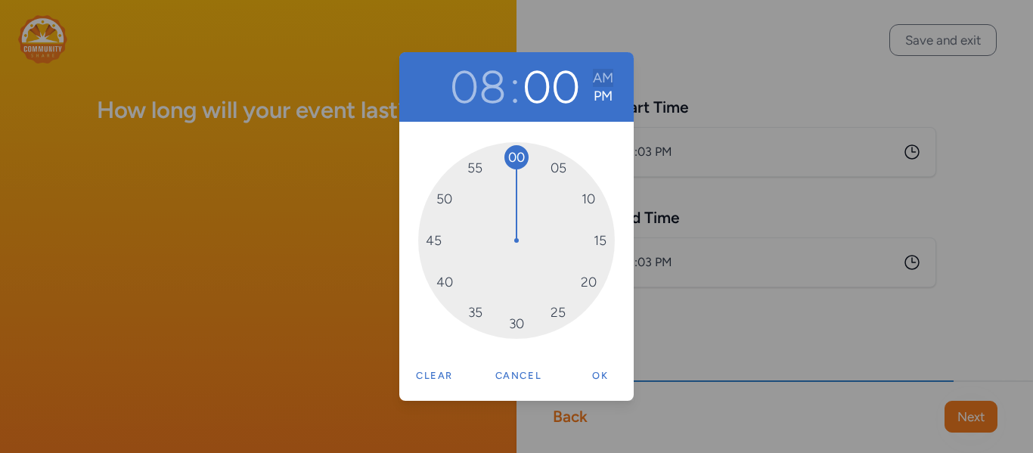
click at [600, 79] on button "AM" at bounding box center [603, 78] width 20 height 18
click at [683, 245] on div "08 : 00 AM PM 00 05 10 15 20 25 30 35 40 45 50 55 Clear Cancel Ok" at bounding box center [516, 226] width 1033 height 453
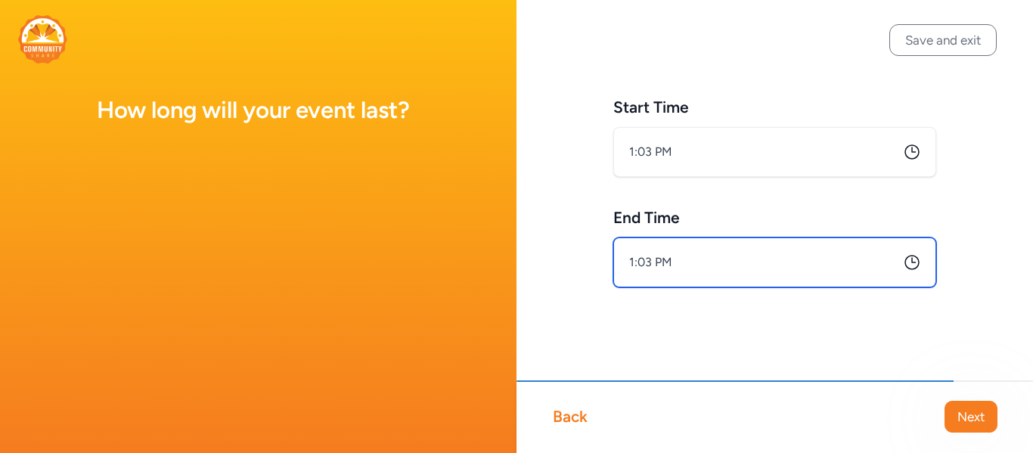
click at [683, 260] on input "1:03 PM" at bounding box center [774, 262] width 323 height 50
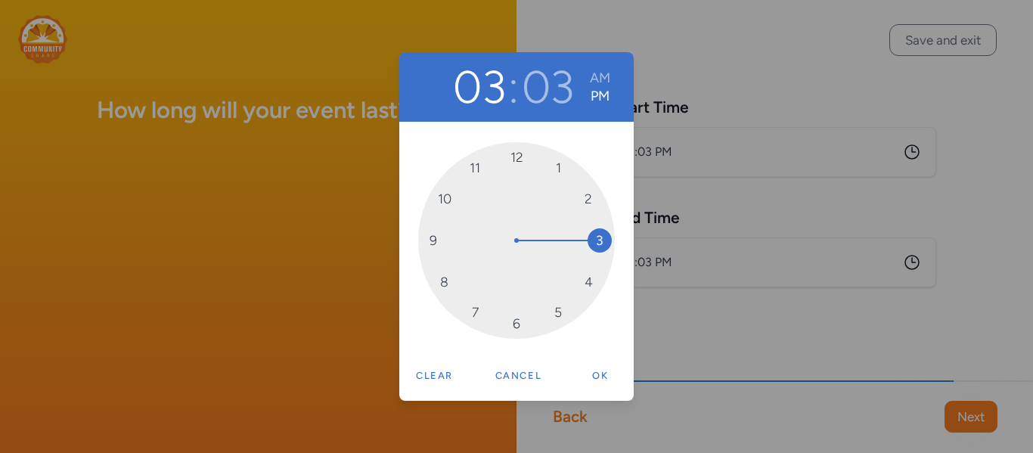
drag, startPoint x: 559, startPoint y: 166, endPoint x: 589, endPoint y: 236, distance: 75.8
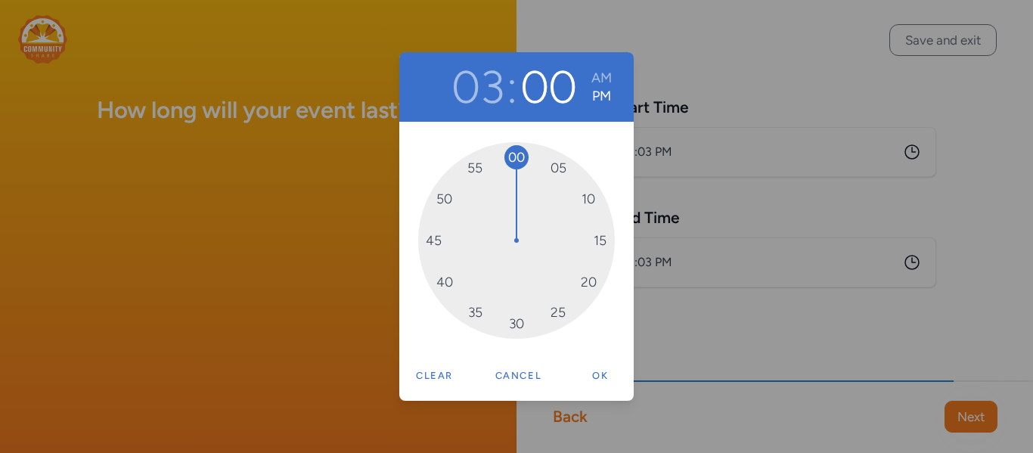
drag, startPoint x: 541, startPoint y: 160, endPoint x: 520, endPoint y: 156, distance: 21.5
click at [833, 317] on div "03 : 00 AM PM 00 05 10 15 20 25 30 35 40 45 50 55 Clear Cancel Ok" at bounding box center [516, 226] width 1033 height 453
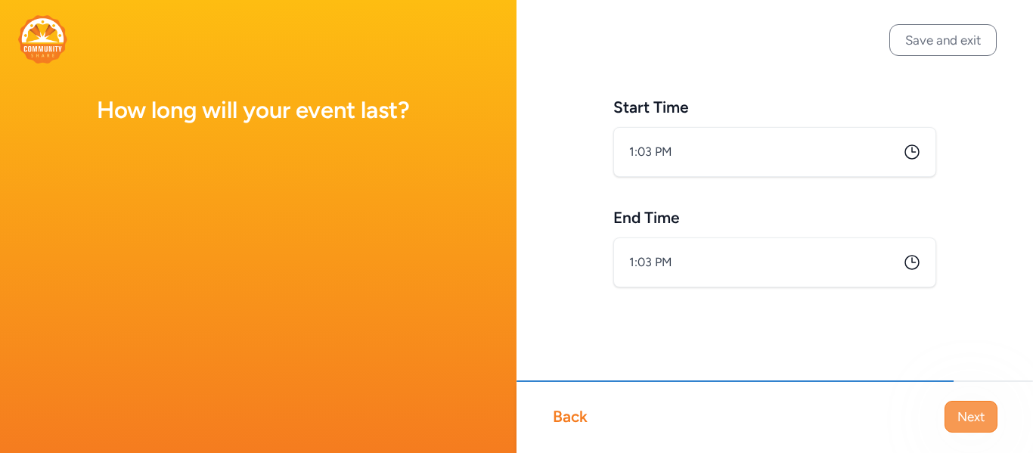
click at [957, 409] on span "Next" at bounding box center [970, 417] width 27 height 18
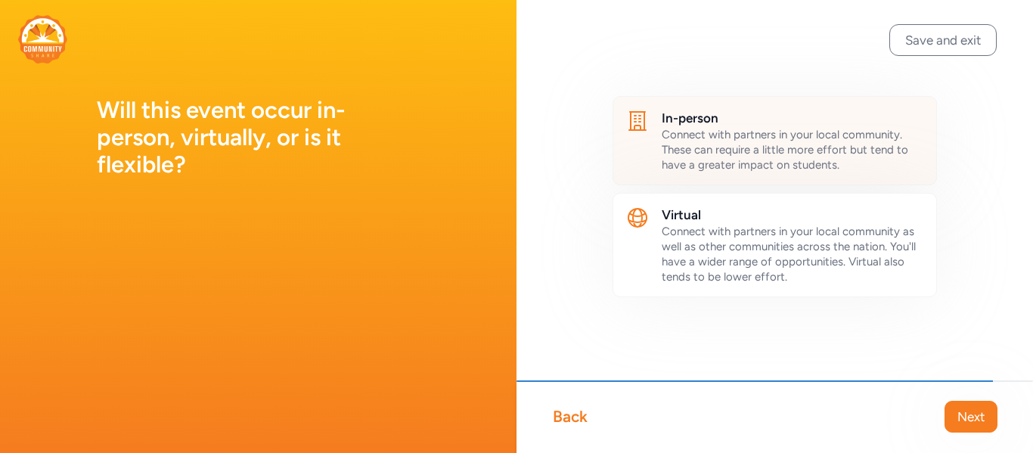
click at [838, 145] on span "Connect with partners in your local community. These can require a little more …" at bounding box center [785, 150] width 246 height 44
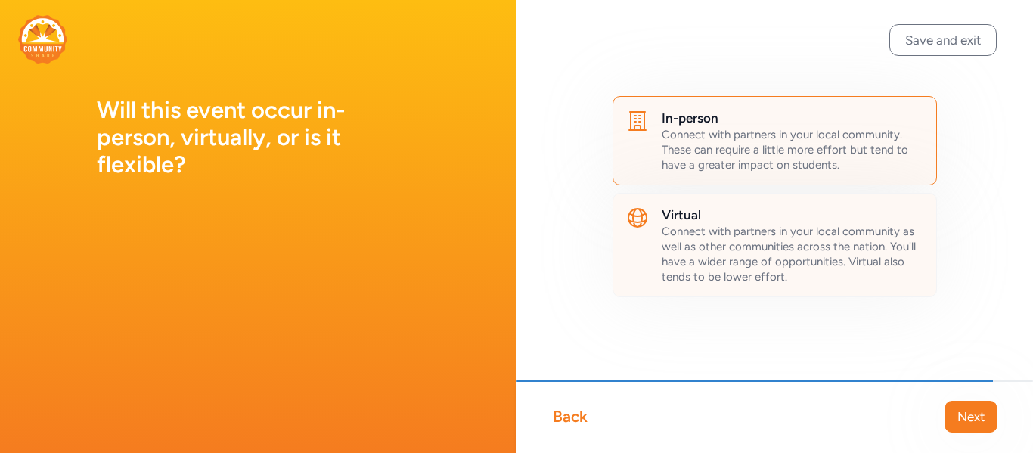
click at [848, 255] on span "Connect with partners in your local community as well as other communities acro…" at bounding box center [789, 254] width 254 height 59
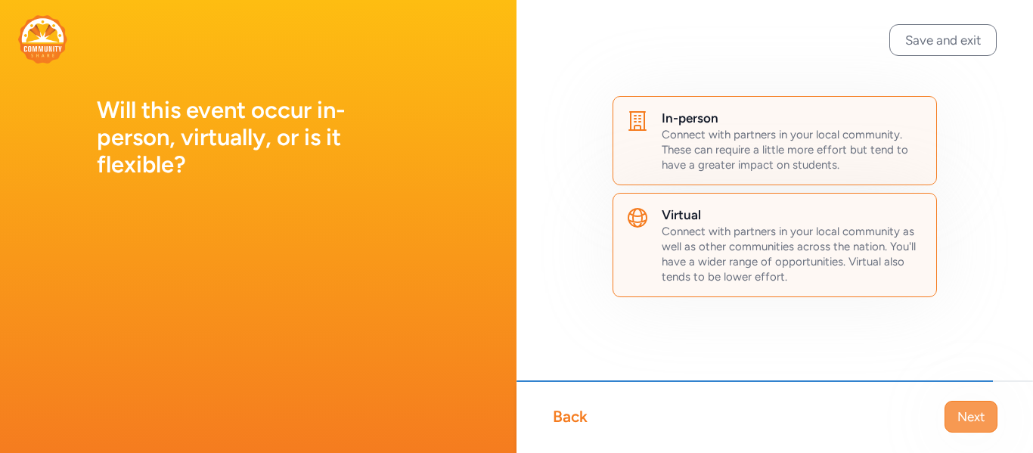
click at [957, 417] on span "Next" at bounding box center [970, 417] width 27 height 18
